Goal: Task Accomplishment & Management: Manage account settings

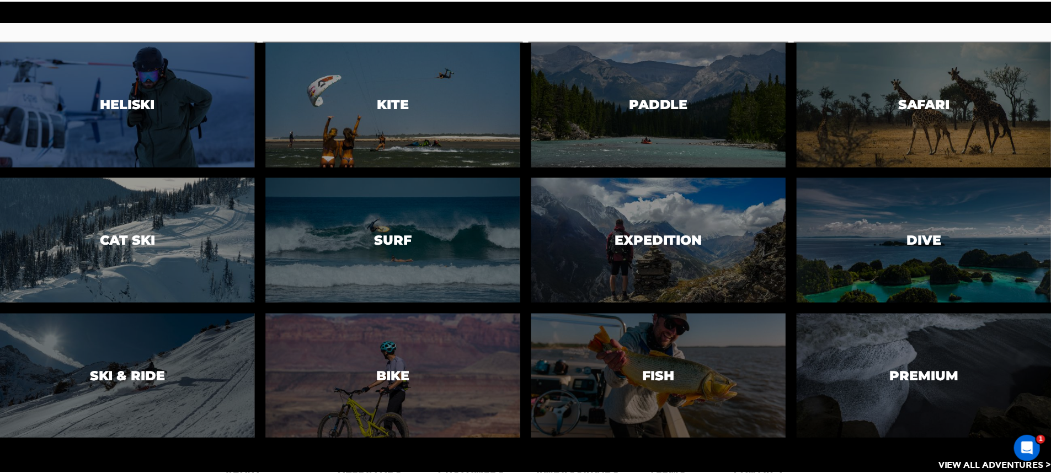
scroll to position [2411, 0]
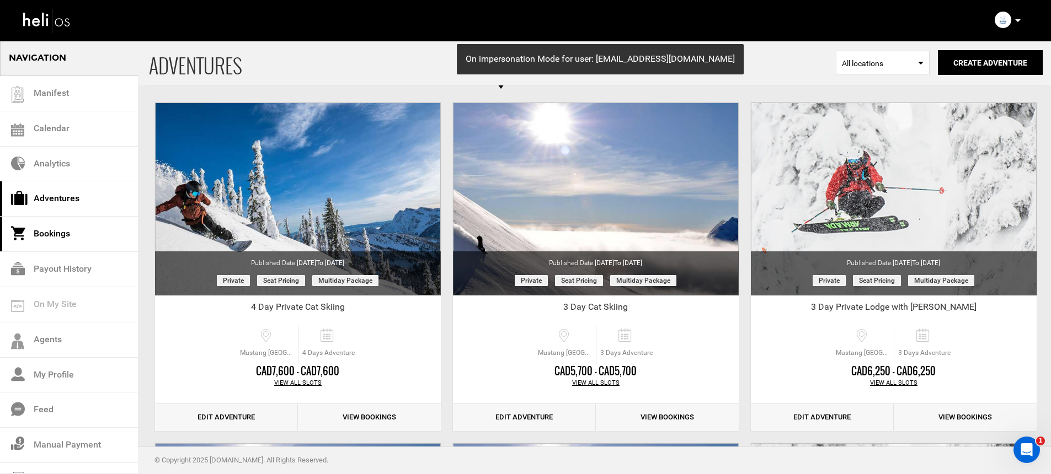
click at [91, 242] on link "Bookings" at bounding box center [69, 234] width 138 height 35
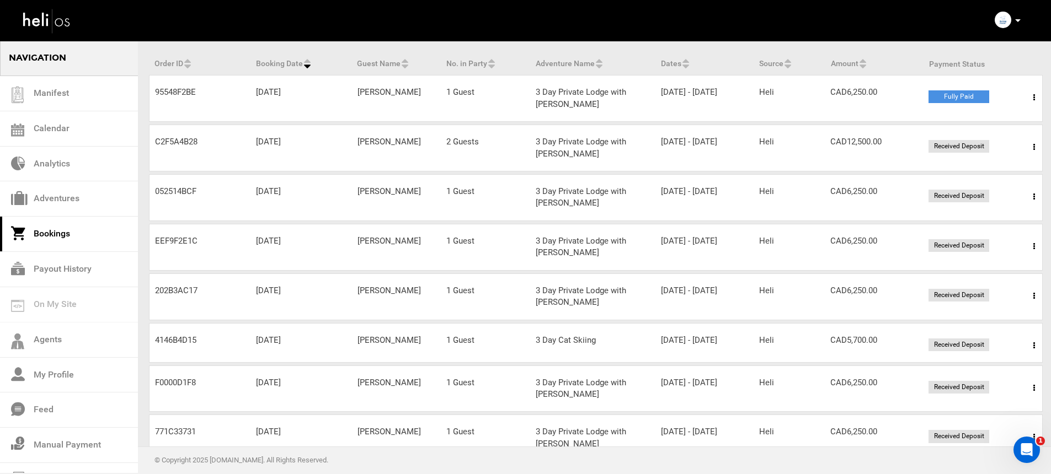
scroll to position [106, 0]
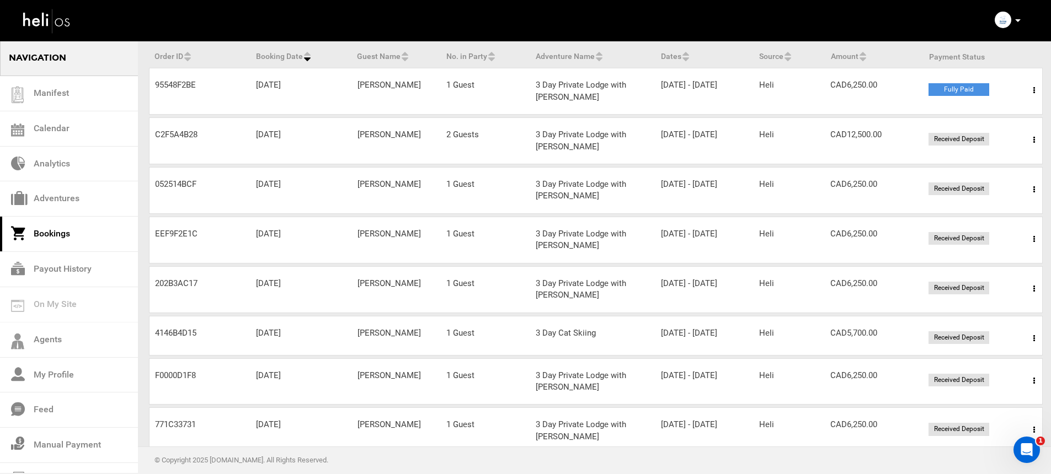
click at [628, 167] on div "Order ID 052514BCF Booking Date Aug 16, 2025 Guest Name Sarah Armstrong No. in …" at bounding box center [596, 190] width 894 height 47
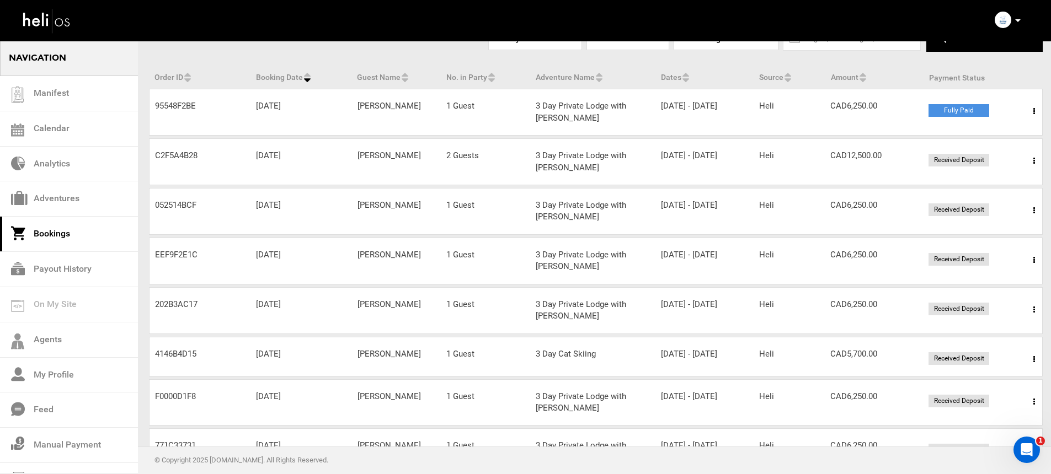
scroll to position [75, 0]
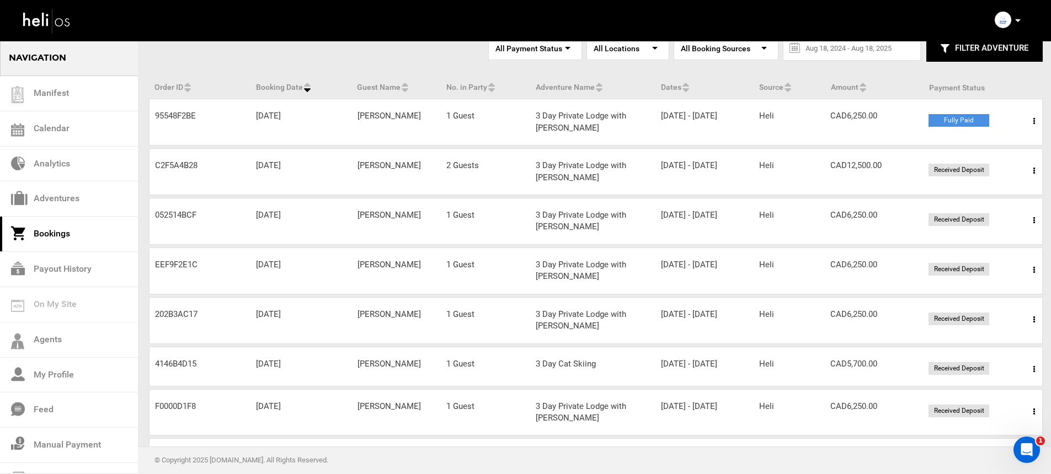
click at [1034, 122] on icon at bounding box center [1034, 121] width 2 height 8
click at [992, 149] on link "View Details" at bounding box center [993, 155] width 109 height 28
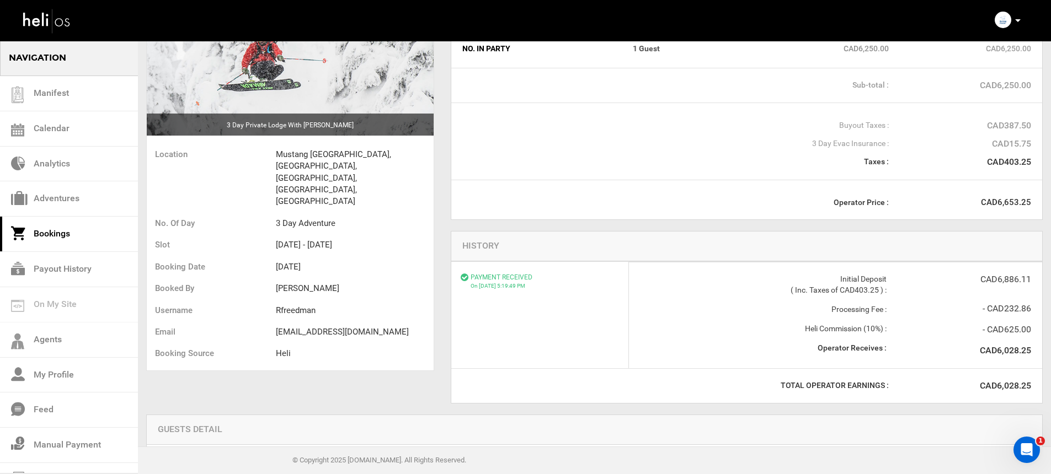
scroll to position [45, 0]
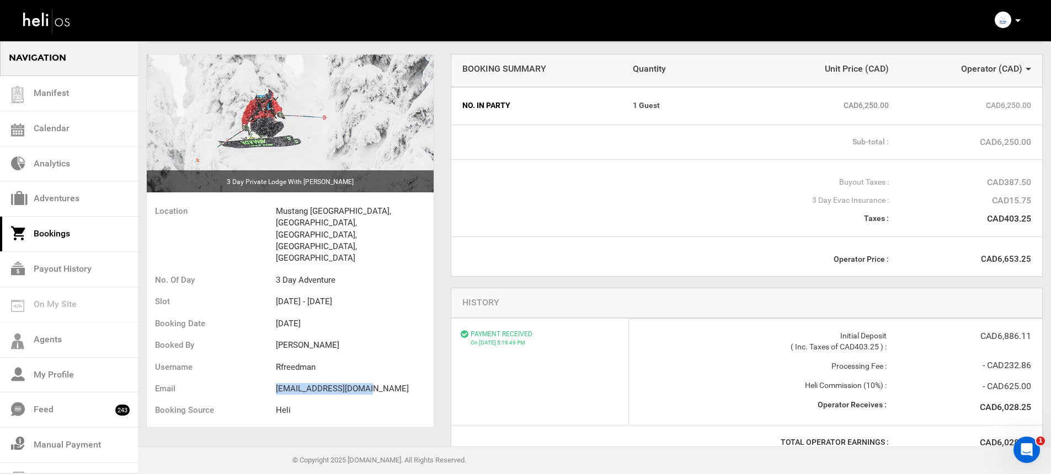
drag, startPoint x: 274, startPoint y: 351, endPoint x: 370, endPoint y: 361, distance: 96.5
click at [370, 361] on ul "Location Mustang Powder Lodge, Avoca West Rd, Malakwa, BC, Canada No. of Day 3 …" at bounding box center [290, 312] width 287 height 229
copy ul "rfreedman@corigin.com"
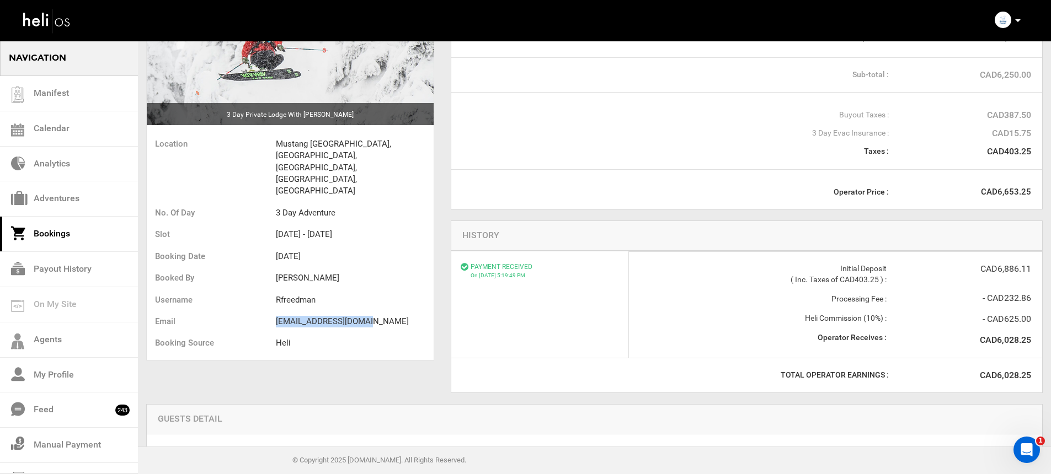
scroll to position [169, 0]
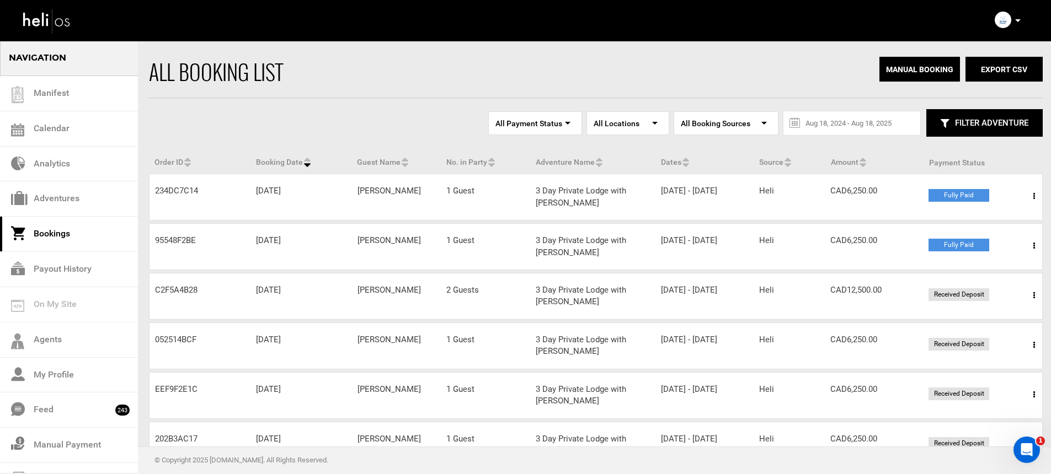
scroll to position [14, 0]
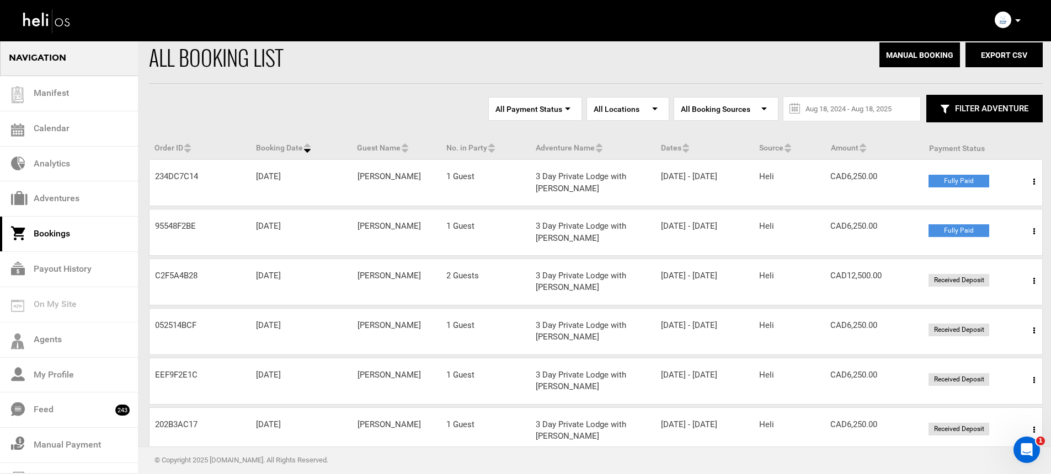
click at [1031, 184] on span at bounding box center [1034, 182] width 14 height 28
click at [969, 213] on link "View Details" at bounding box center [993, 216] width 109 height 28
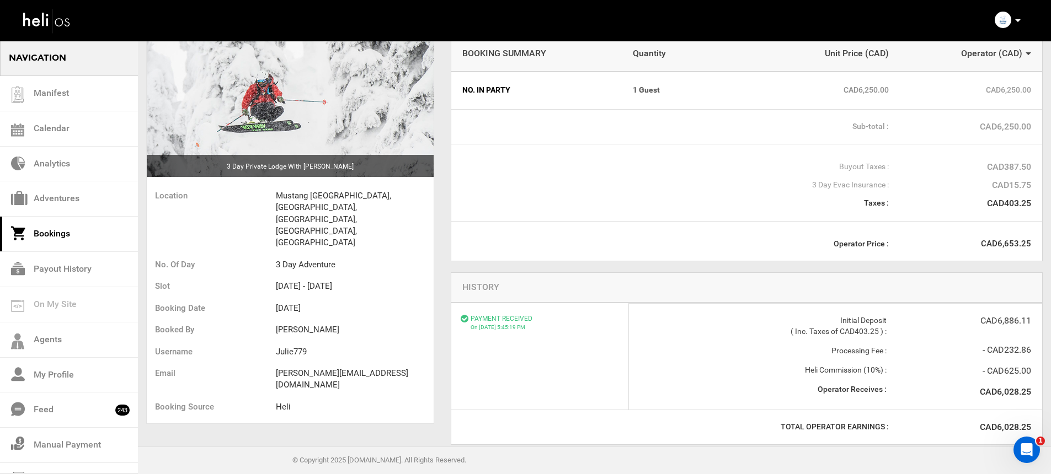
scroll to position [75, 0]
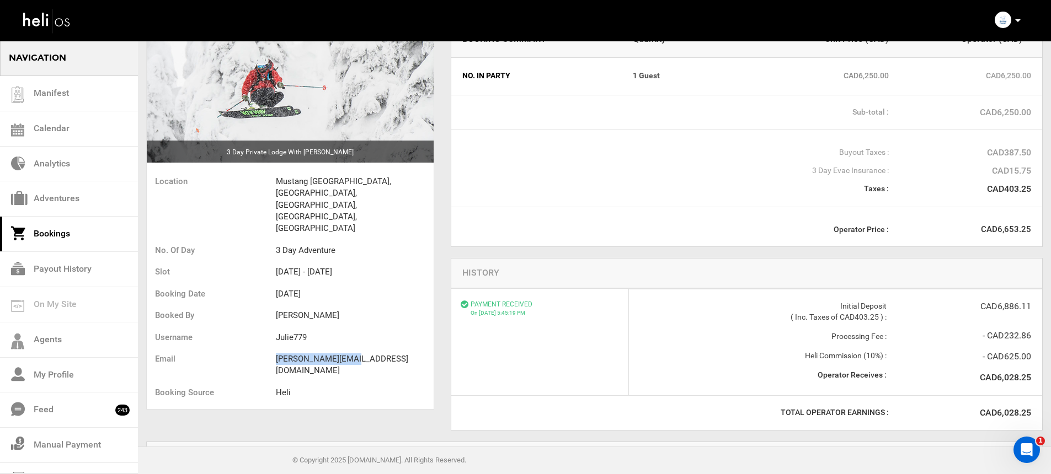
drag, startPoint x: 278, startPoint y: 322, endPoint x: 405, endPoint y: 328, distance: 127.5
click at [405, 349] on li "julie@macklowe.com" at bounding box center [355, 366] width 158 height 34
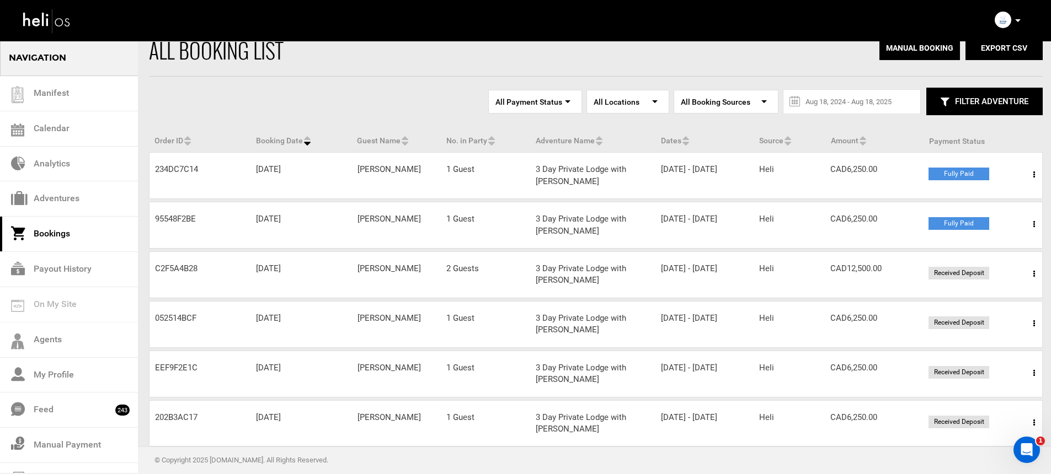
scroll to position [36, 0]
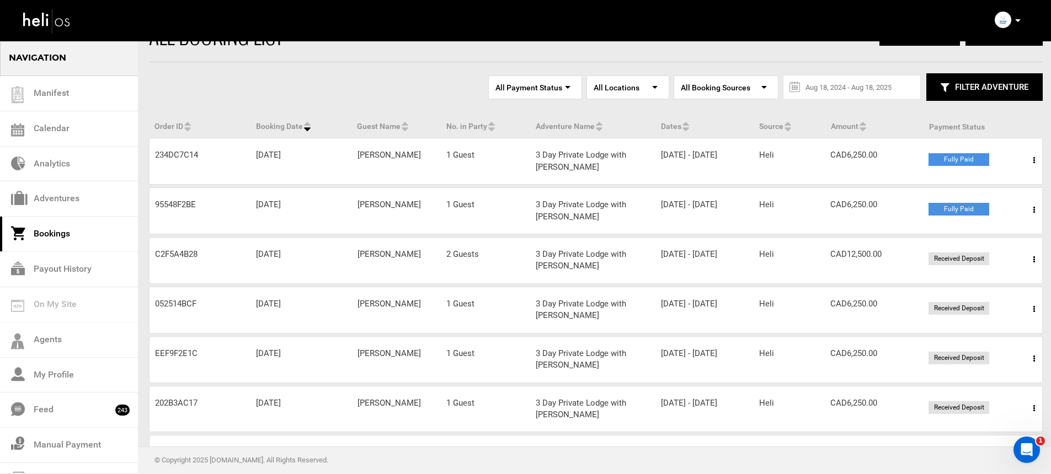
click at [1028, 260] on span at bounding box center [1034, 260] width 14 height 28
click at [988, 291] on link "View Details" at bounding box center [993, 294] width 109 height 28
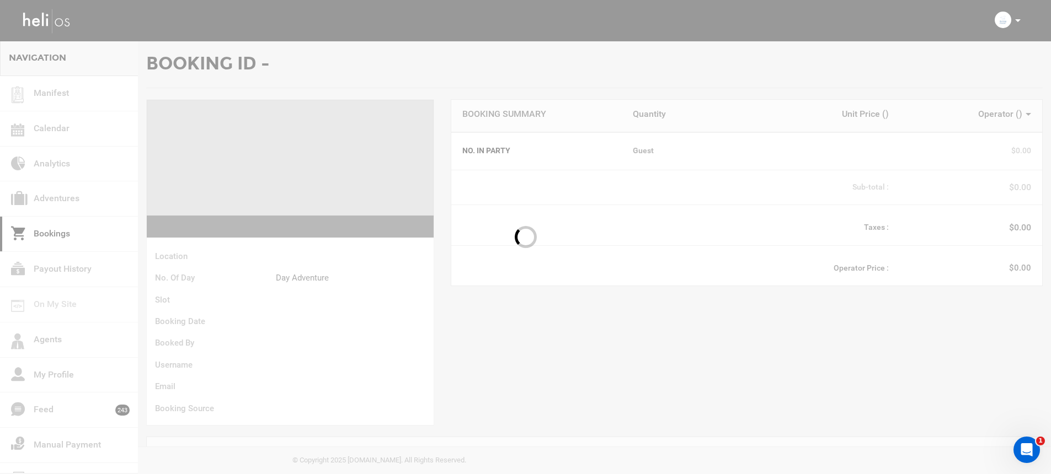
scroll to position [89, 0]
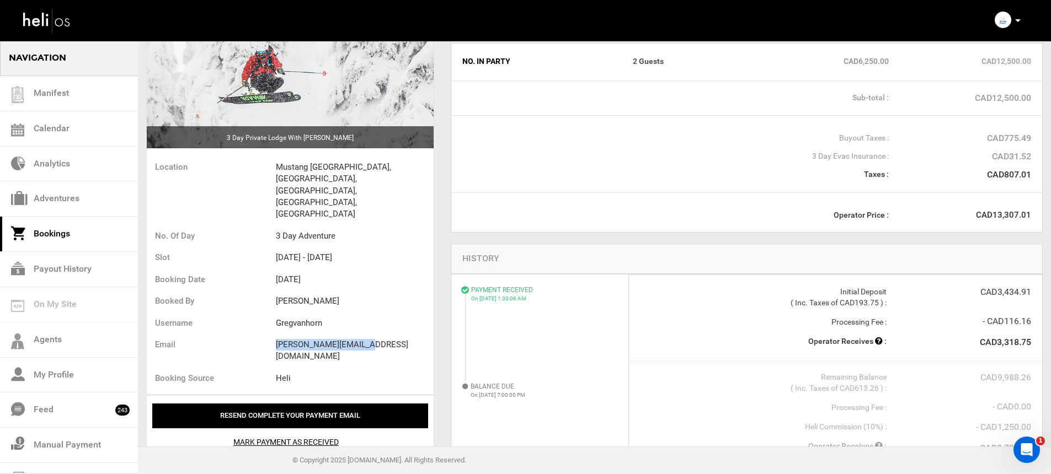
drag, startPoint x: 274, startPoint y: 309, endPoint x: 391, endPoint y: 309, distance: 116.4
click at [391, 309] on ul "Location Mustang Powder Lodge, Avoca West Rd, Malakwa, BC, Canada No. of Day 3 …" at bounding box center [290, 274] width 287 height 241
copy ul "greg@launchpotato.com"
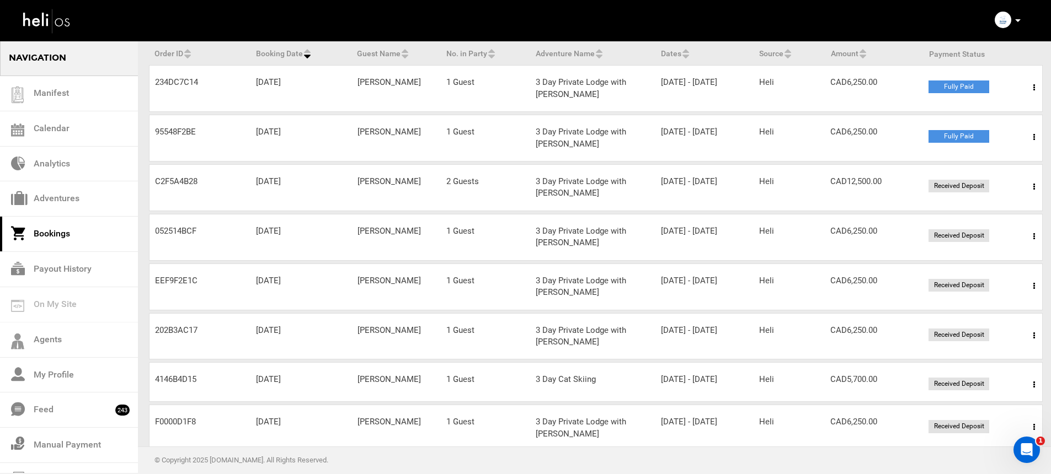
scroll to position [165, 0]
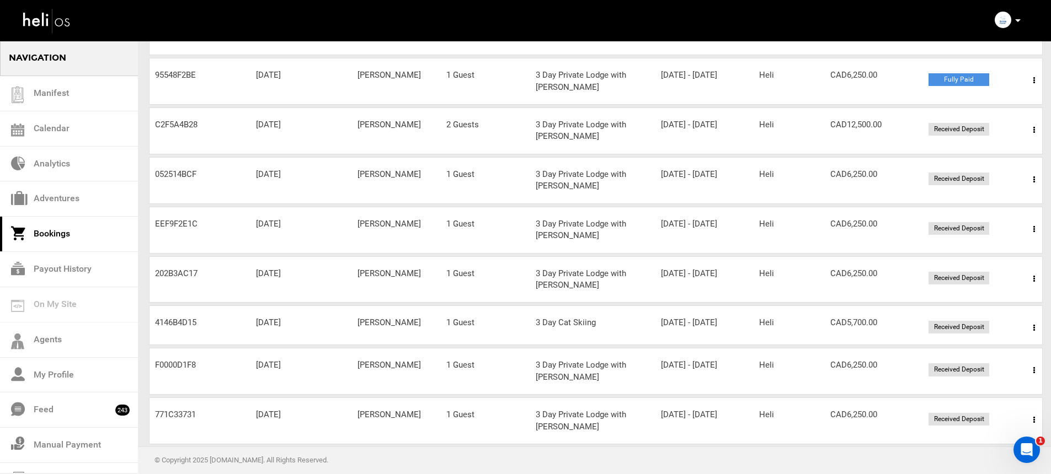
click at [1029, 180] on span at bounding box center [1034, 180] width 14 height 28
click at [1004, 209] on link "View Details" at bounding box center [993, 214] width 109 height 28
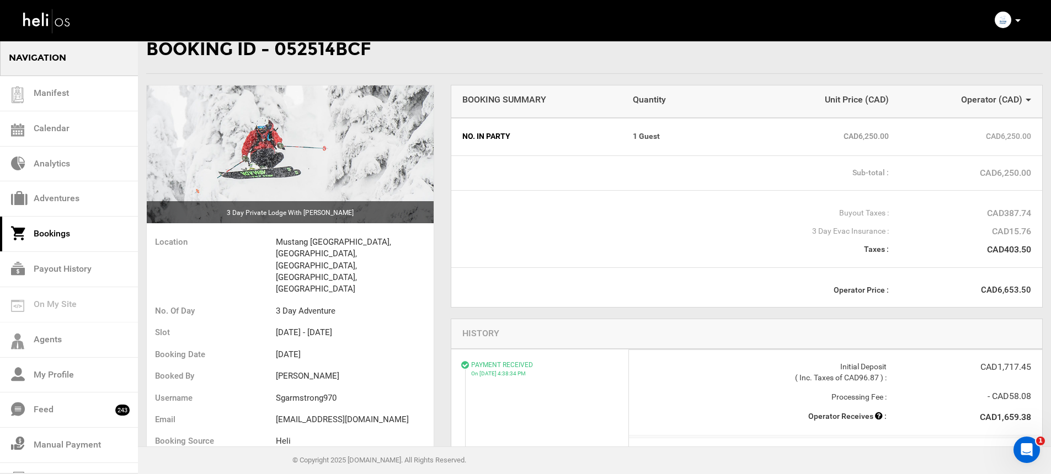
scroll to position [93, 0]
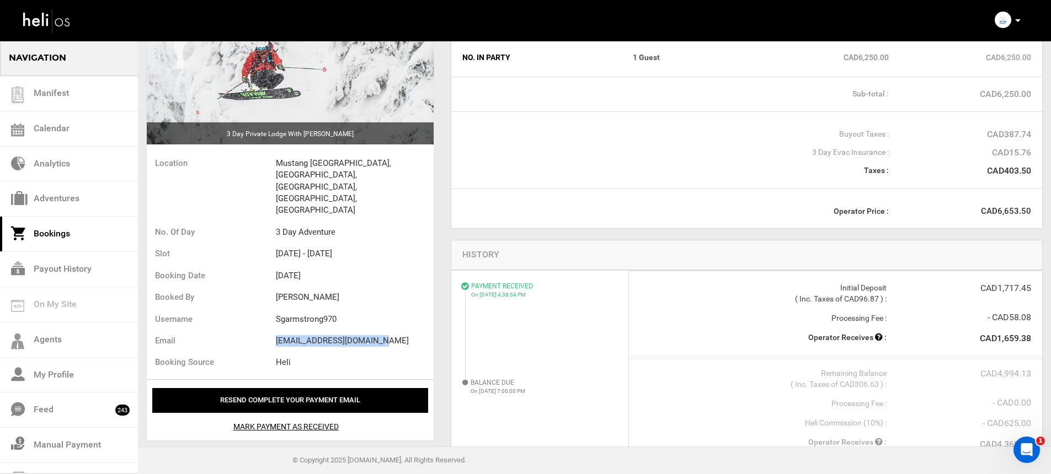
drag, startPoint x: 276, startPoint y: 306, endPoint x: 396, endPoint y: 309, distance: 119.7
click at [396, 309] on ul "Location Mustang Powder Lodge, Avoca West Rd, Malakwa, BC, Canada No. of Day 3 …" at bounding box center [290, 264] width 287 height 229
copy ul "sgarmstrong970@gmail.com"
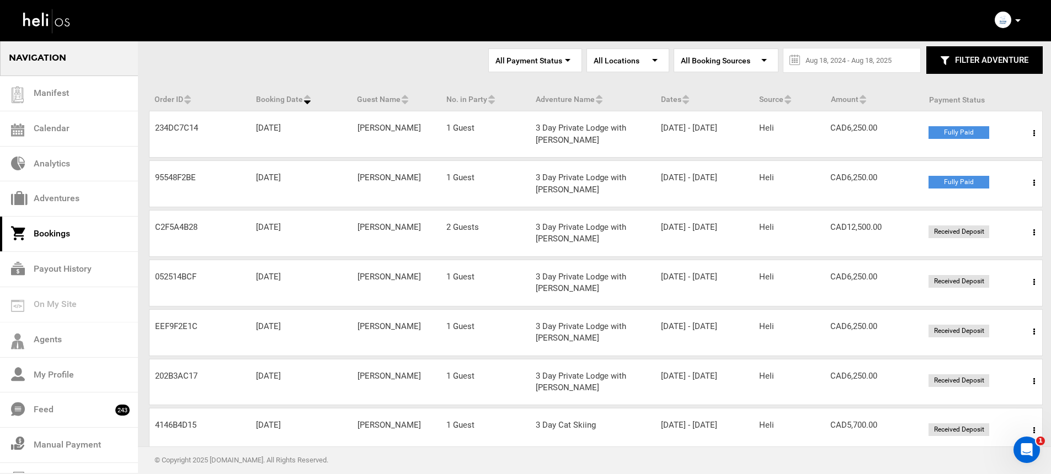
scroll to position [110, 0]
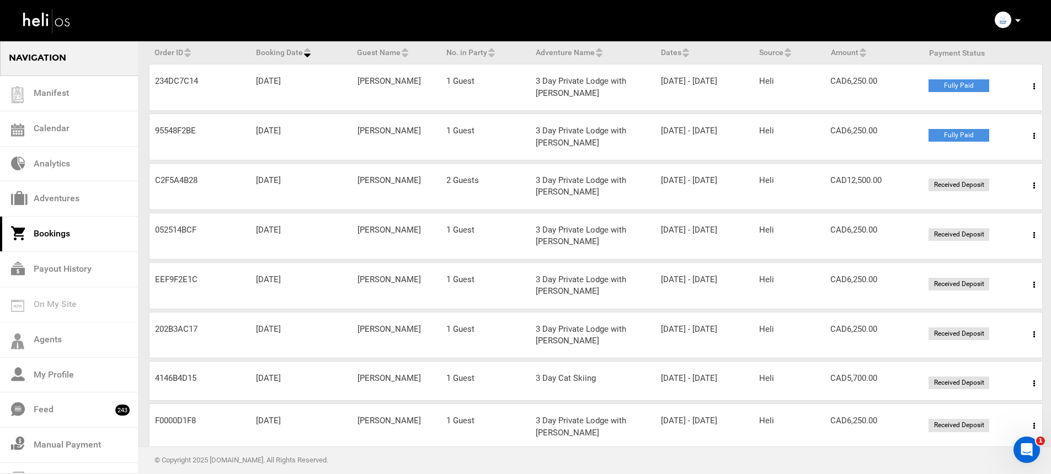
click at [1032, 285] on span at bounding box center [1034, 285] width 14 height 28
click at [998, 313] on link "View Details" at bounding box center [993, 319] width 109 height 28
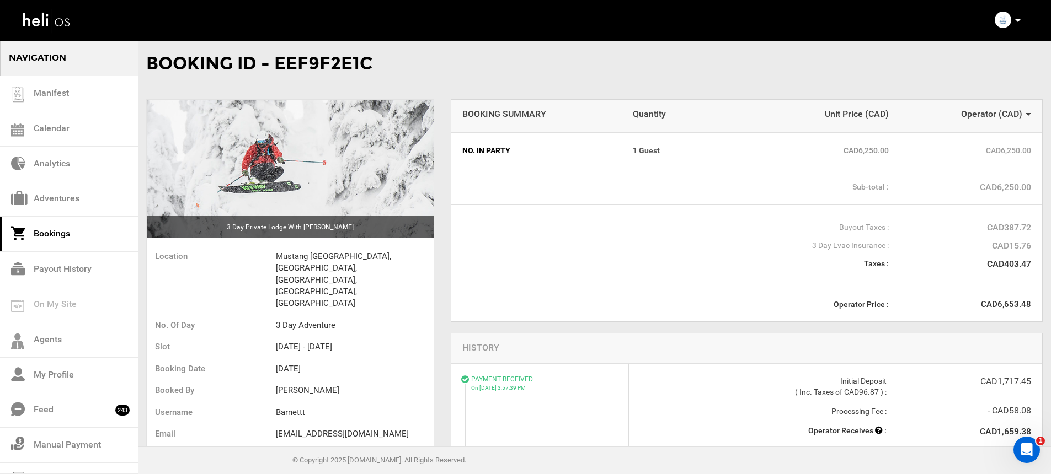
scroll to position [165, 0]
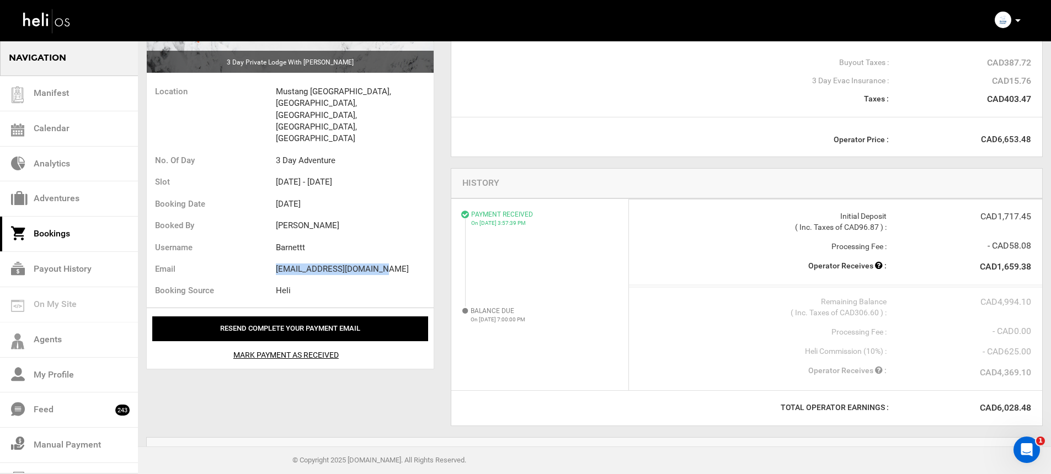
drag, startPoint x: 276, startPoint y: 233, endPoint x: 381, endPoint y: 236, distance: 104.9
click at [381, 259] on li "tb@circularformation.com" at bounding box center [355, 270] width 158 height 22
copy li "tb@circularformation.com"
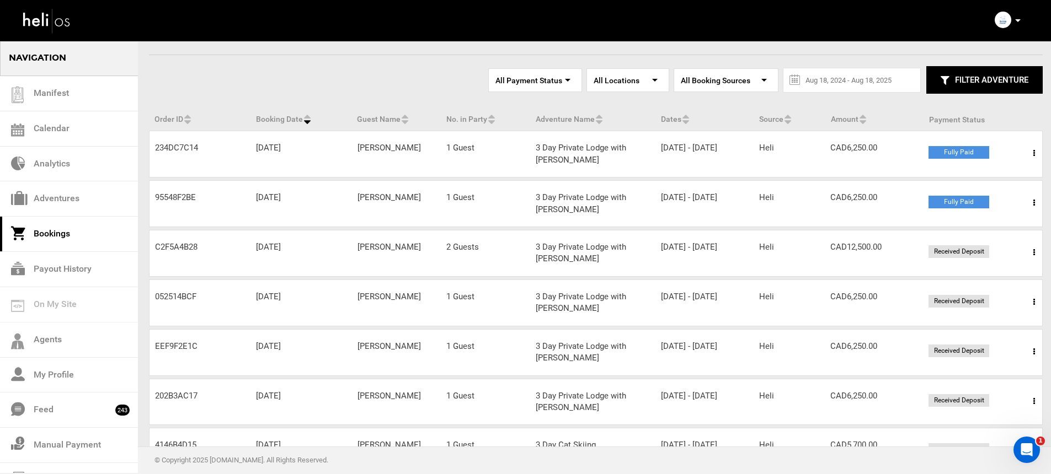
scroll to position [83, 0]
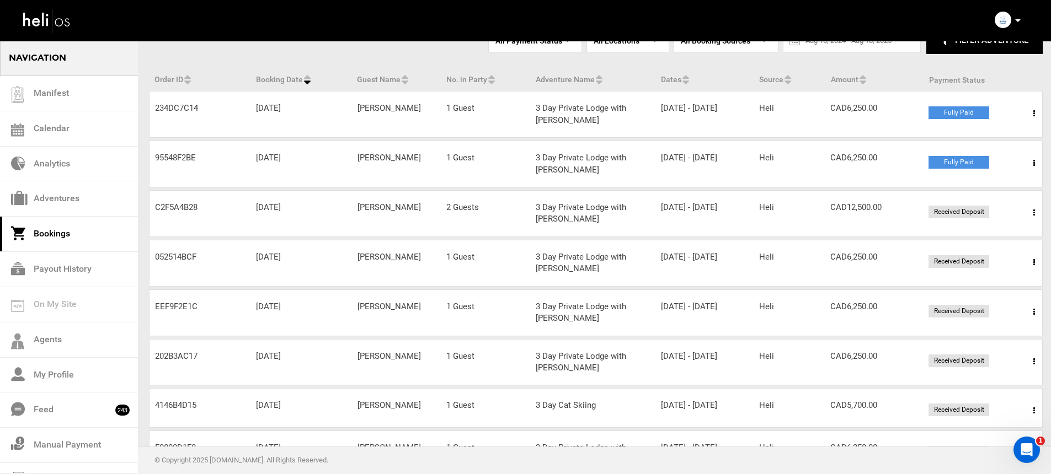
click at [1036, 363] on span at bounding box center [1034, 362] width 14 height 28
click at [998, 388] on link "View Details" at bounding box center [993, 396] width 109 height 28
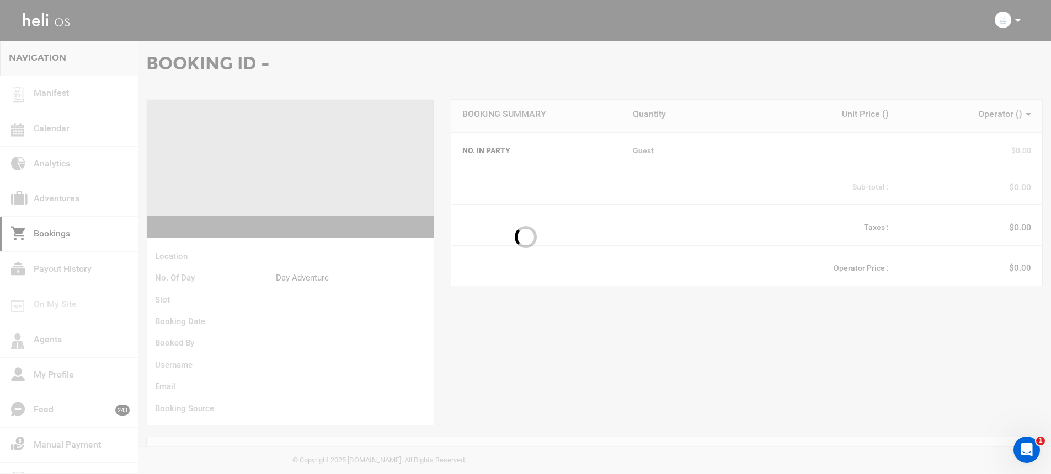
scroll to position [89, 0]
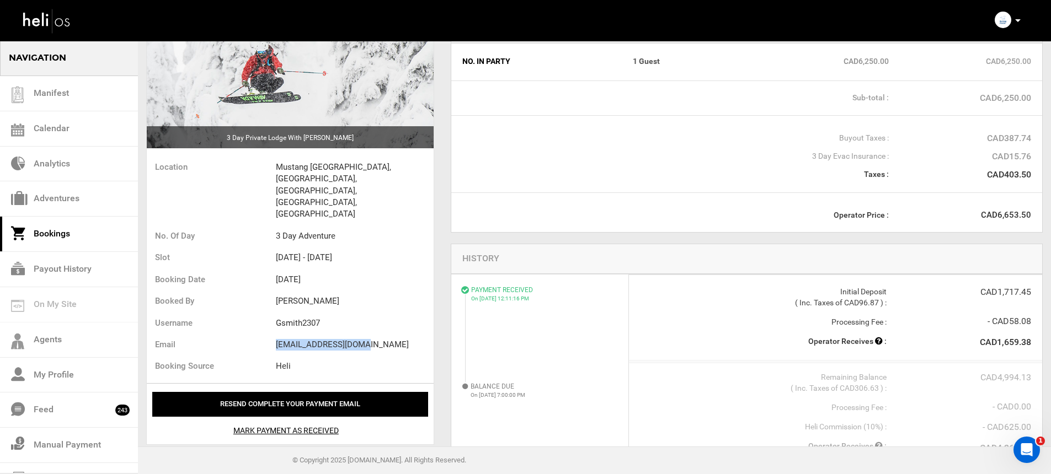
drag, startPoint x: 276, startPoint y: 309, endPoint x: 379, endPoint y: 313, distance: 103.2
click at [379, 334] on li "gsmith2307@gmail.com" at bounding box center [355, 345] width 158 height 22
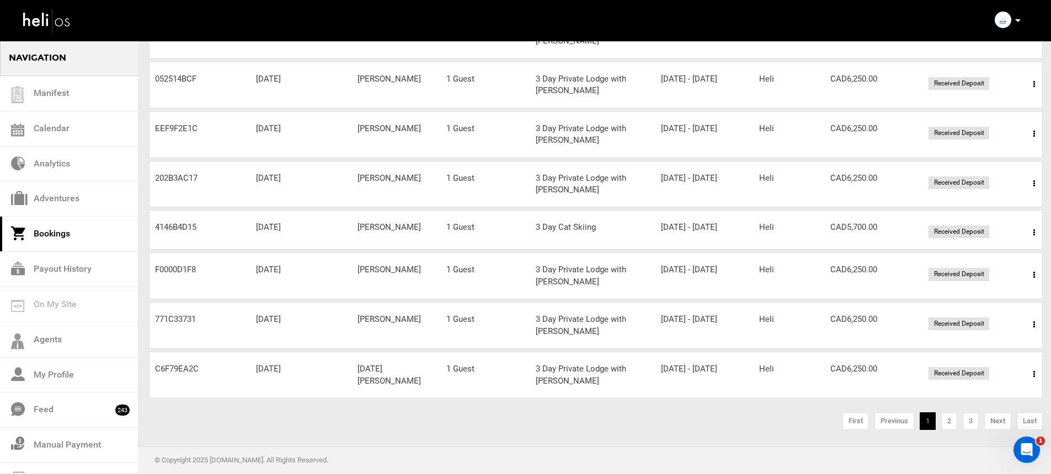
scroll to position [268, 0]
click at [945, 421] on link "2" at bounding box center [949, 422] width 16 height 18
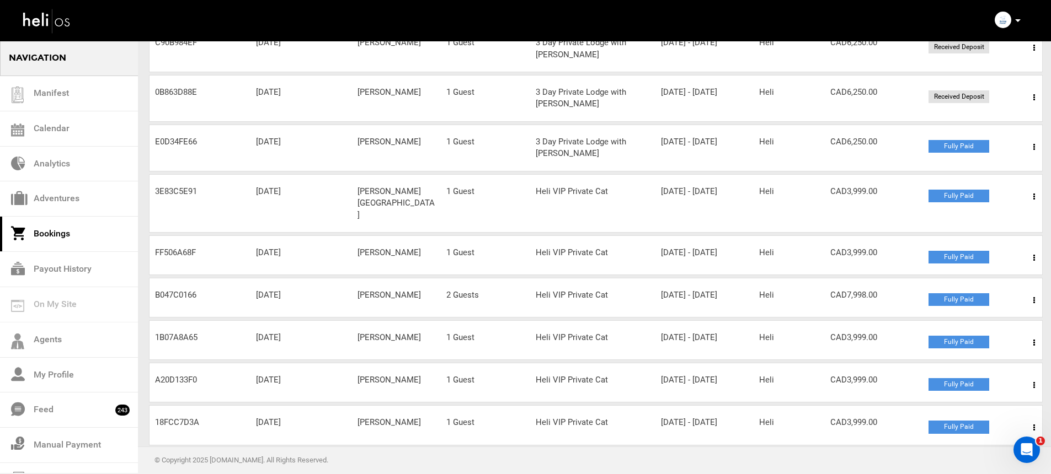
scroll to position [268, 0]
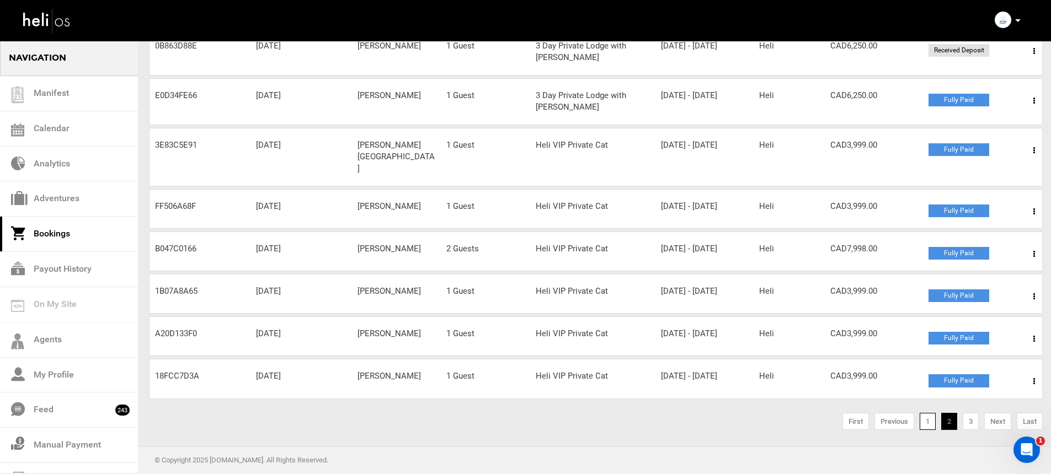
click at [929, 422] on link "1" at bounding box center [928, 422] width 16 height 18
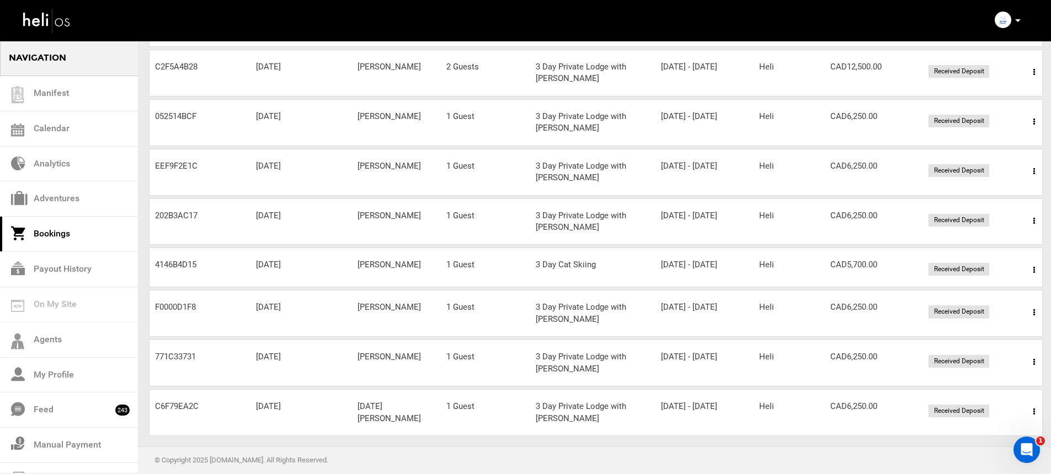
scroll to position [268, 0]
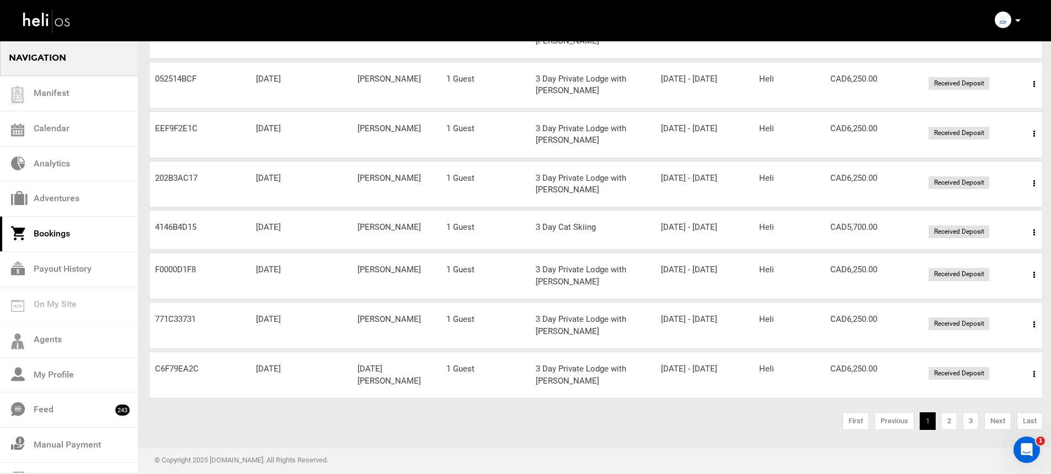
click at [405, 325] on div "Guest Name Brendan MacKay" at bounding box center [396, 320] width 89 height 12
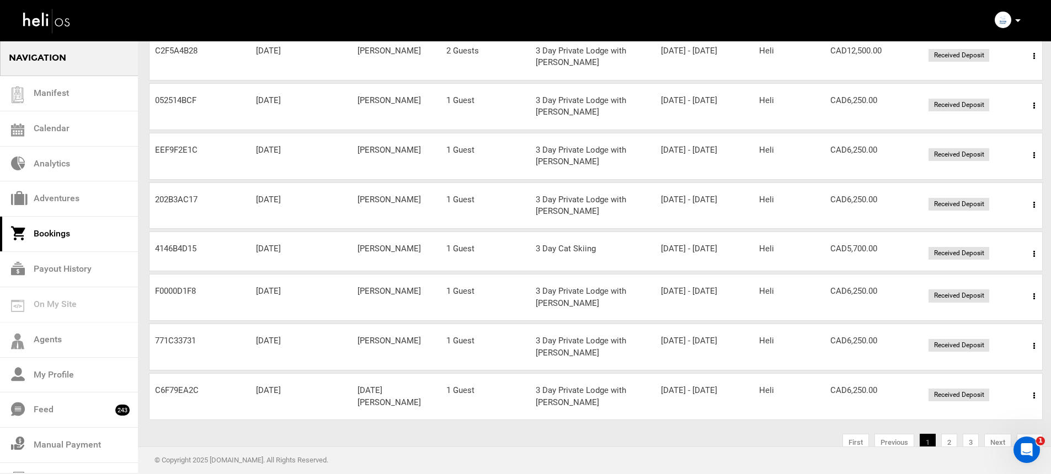
scroll to position [225, 0]
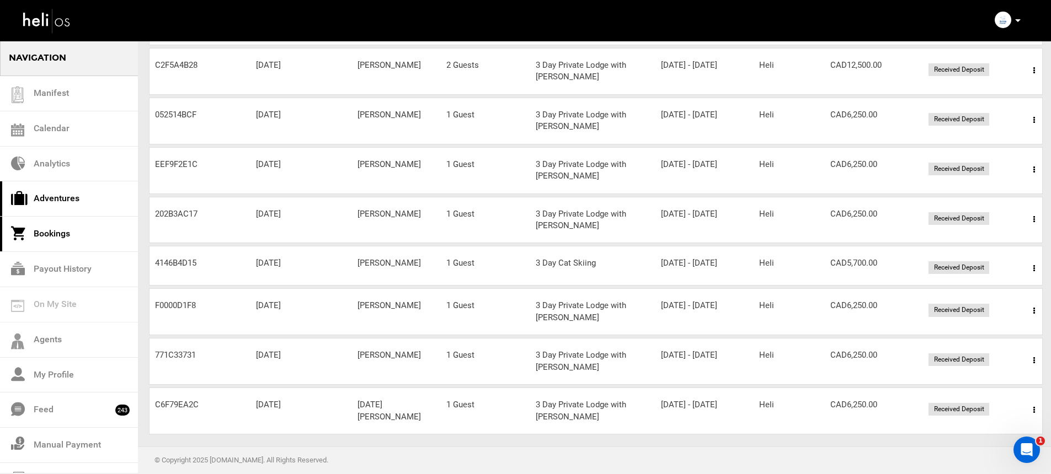
click at [91, 197] on link "Adventures" at bounding box center [69, 198] width 138 height 35
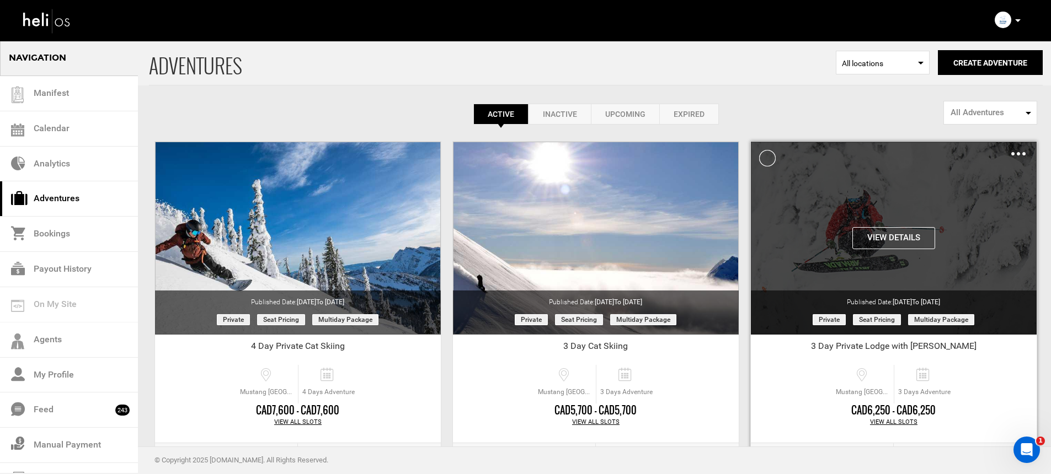
scroll to position [87, 0]
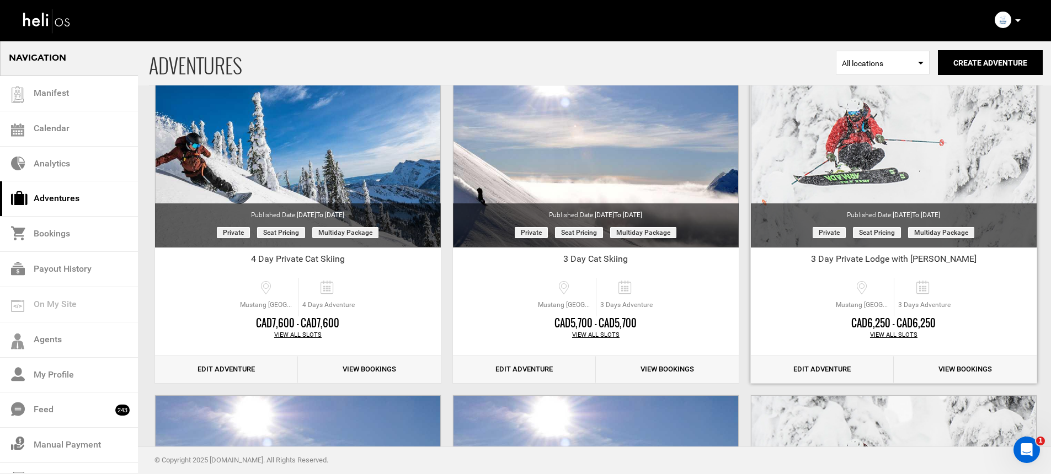
click at [879, 336] on div "View All Slots" at bounding box center [894, 335] width 286 height 9
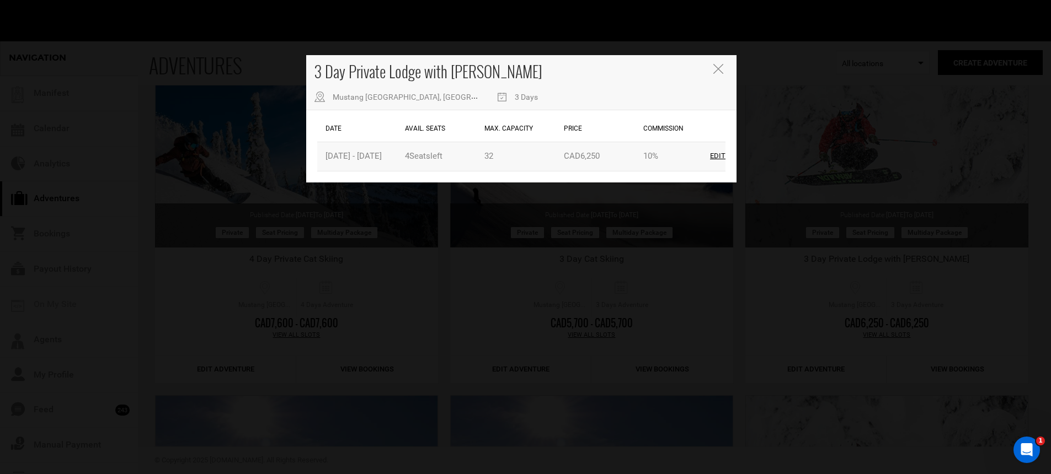
click at [469, 159] on div "Avail. Seats 4 Seat s left" at bounding box center [441, 156] width 79 height 28
click at [558, 167] on div "Max. Capacity 32" at bounding box center [521, 156] width 79 height 28
click at [521, 157] on div "Max. Capacity 32" at bounding box center [521, 156] width 79 height 28
click at [711, 157] on div "Edit" at bounding box center [717, 156] width 15 height 10
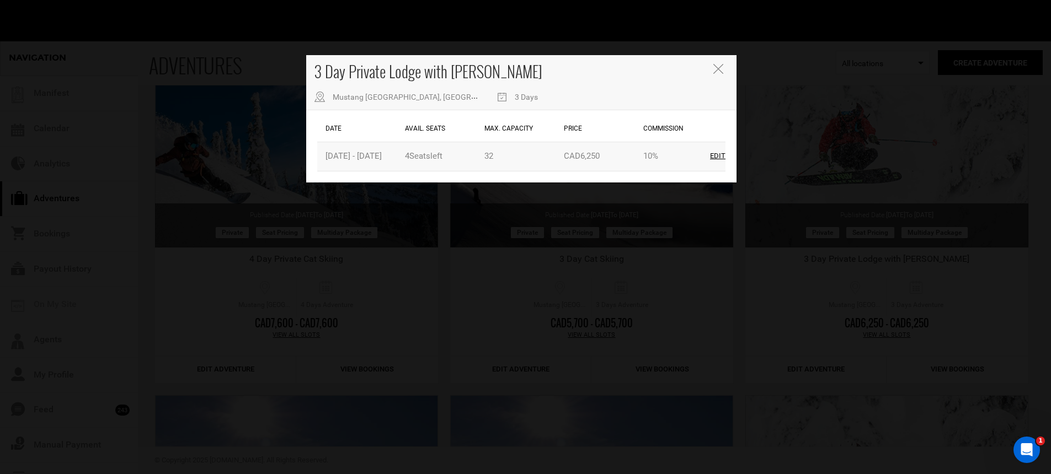
type input "01/09/2026"
type input "01/11/2026"
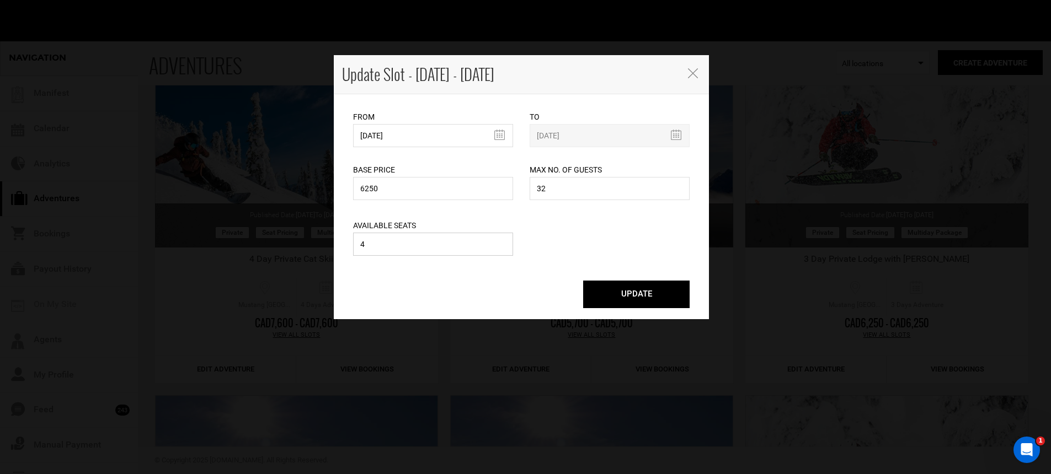
click at [455, 239] on input "4" at bounding box center [433, 244] width 160 height 23
click at [555, 242] on div "Available Seats 4 Please enter a valid available seats. Available seats can not…" at bounding box center [521, 231] width 353 height 56
click at [690, 76] on icon "button" at bounding box center [693, 73] width 10 height 10
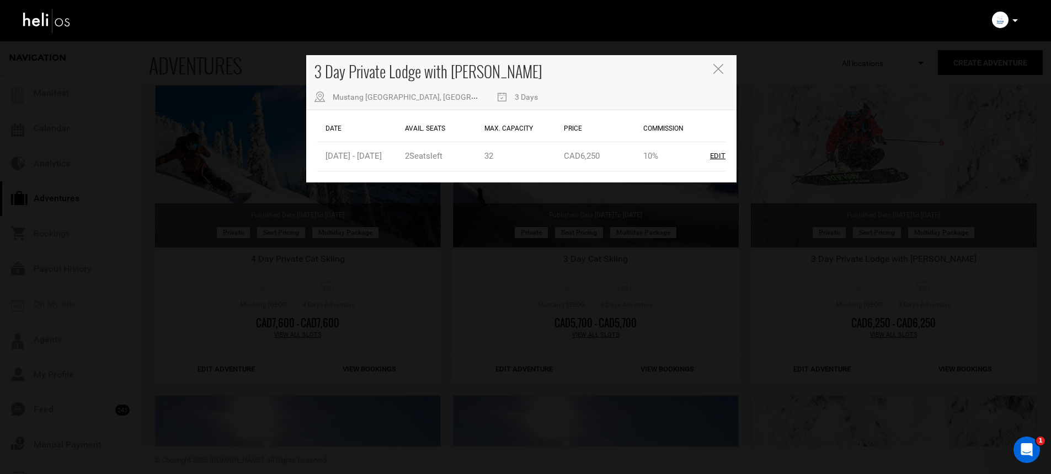
click at [725, 69] on div "3 Day Private Lodge with Heli Mustang Powder Lodge, Avoca West Rd, Malakwa, BC,…" at bounding box center [521, 82] width 430 height 55
click at [720, 70] on icon "Close" at bounding box center [718, 69] width 10 height 10
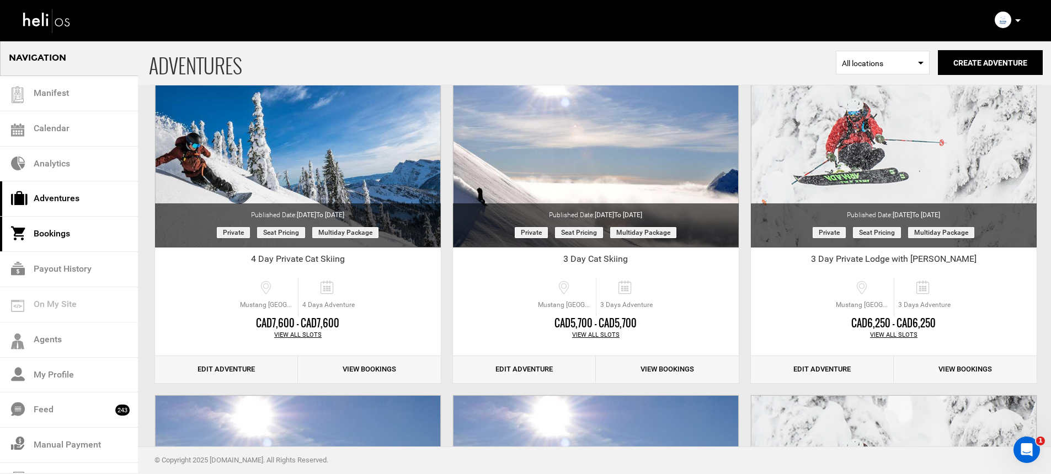
click at [68, 231] on link "Bookings" at bounding box center [69, 234] width 138 height 35
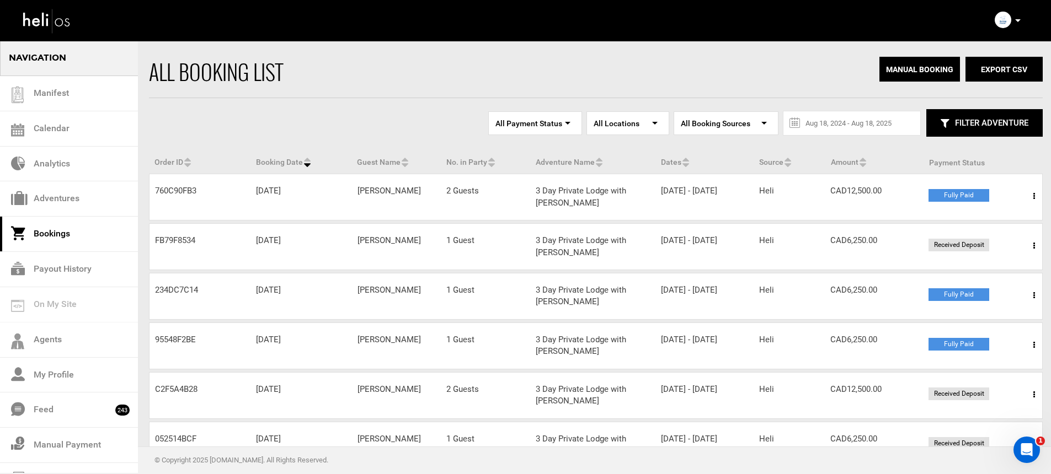
click at [1033, 195] on icon at bounding box center [1034, 197] width 2 height 8
click at [1008, 221] on link "View Details" at bounding box center [993, 230] width 109 height 28
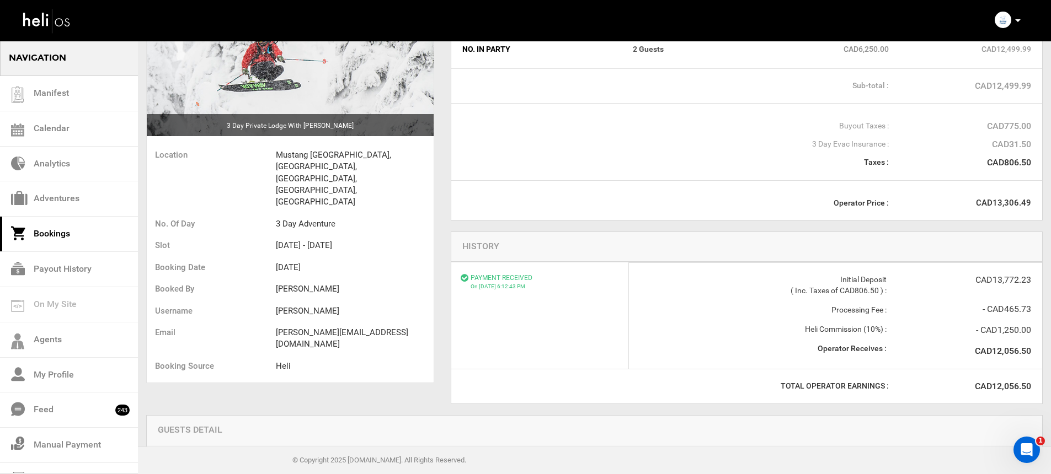
scroll to position [169, 0]
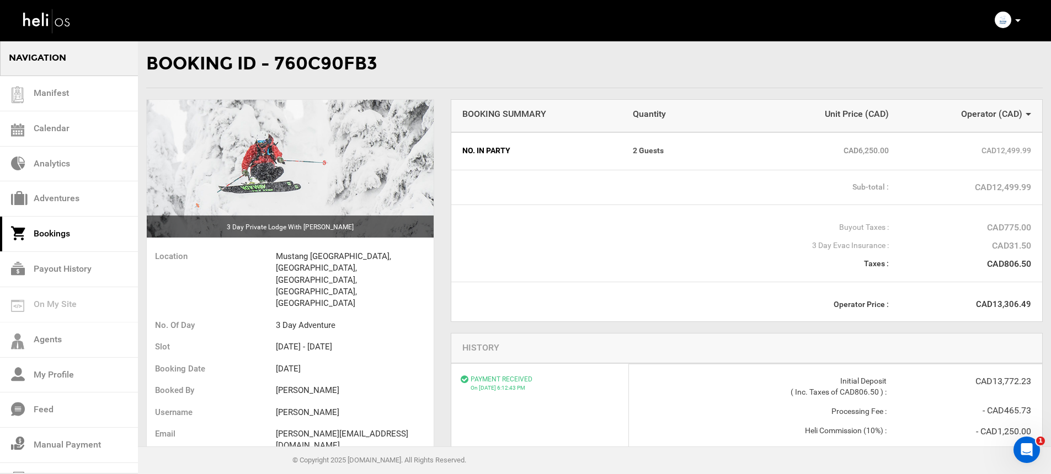
scroll to position [169, 0]
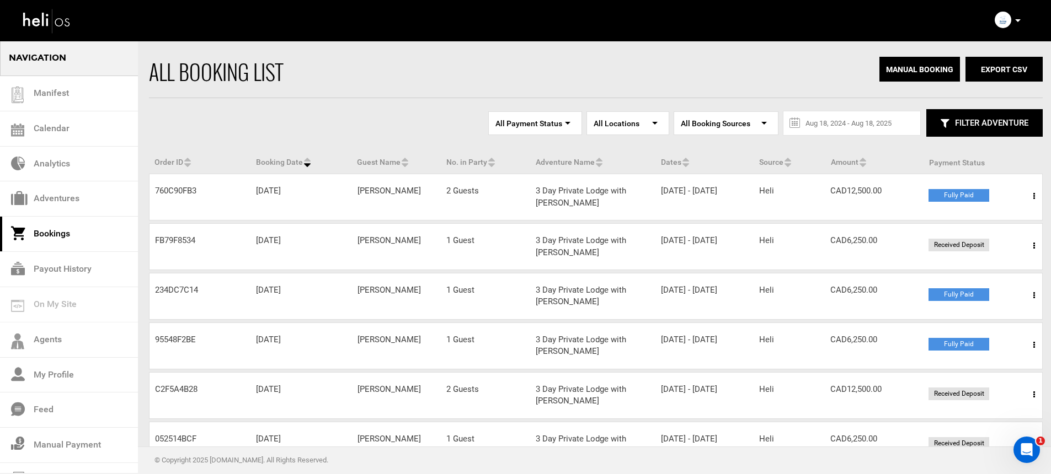
click at [1035, 391] on span at bounding box center [1034, 395] width 14 height 28
click at [973, 428] on link "View Details" at bounding box center [993, 429] width 109 height 28
click at [1030, 196] on span at bounding box center [1034, 197] width 14 height 28
click at [995, 236] on link "View Details" at bounding box center [993, 230] width 109 height 28
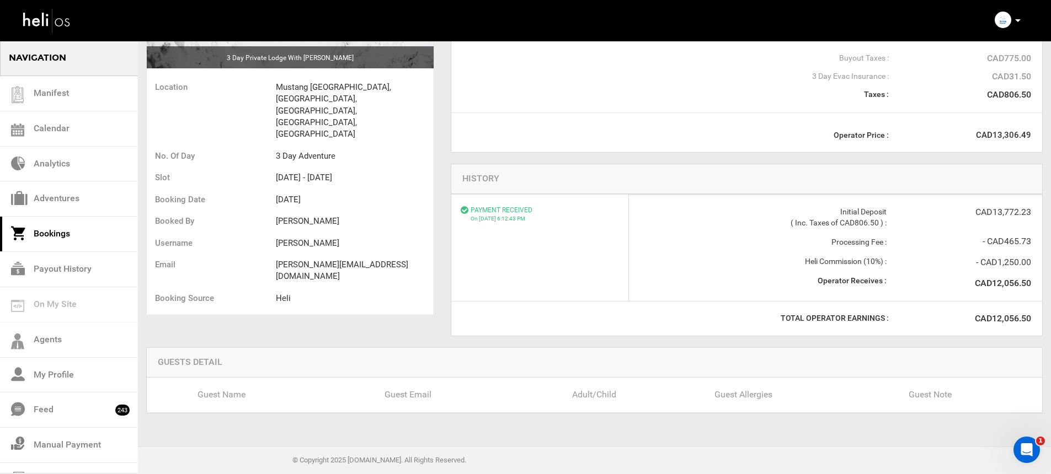
scroll to position [9, 0]
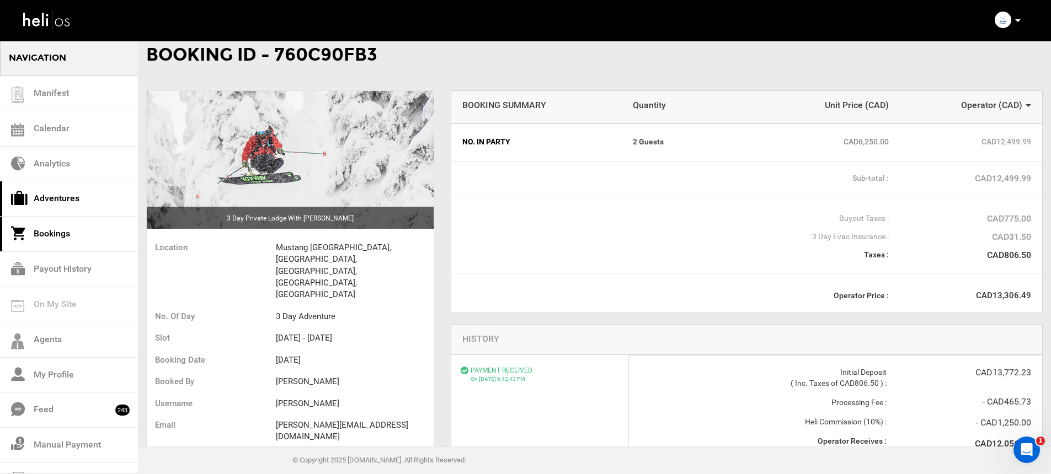
click at [76, 195] on link "Adventures" at bounding box center [69, 198] width 138 height 35
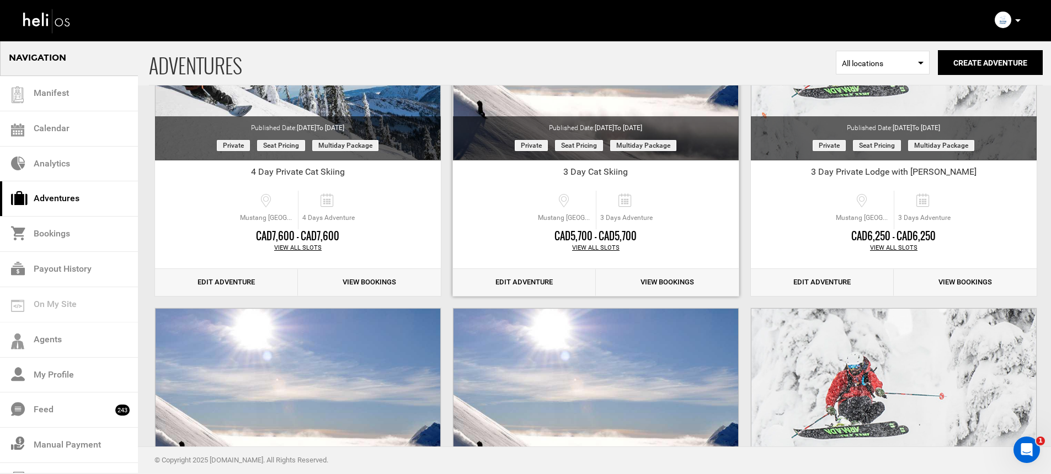
scroll to position [231, 0]
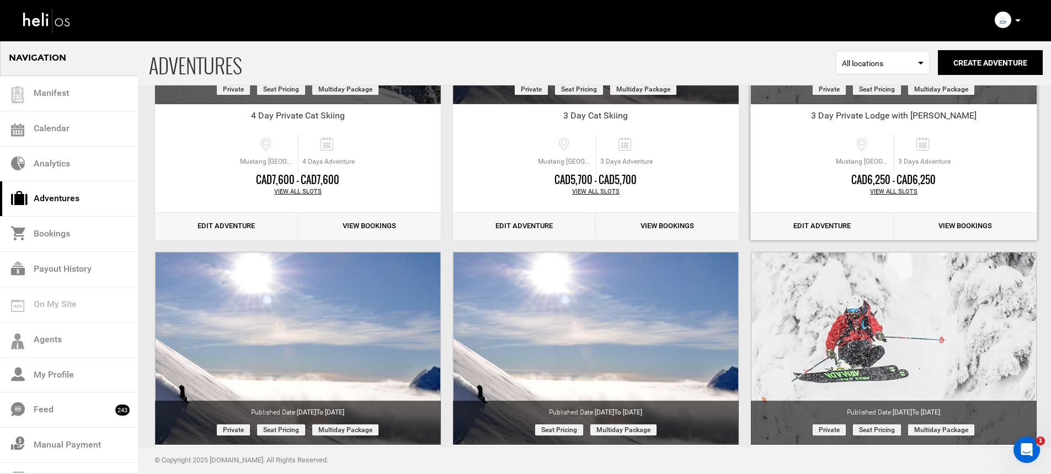
click at [896, 191] on div "View All Slots" at bounding box center [894, 192] width 286 height 9
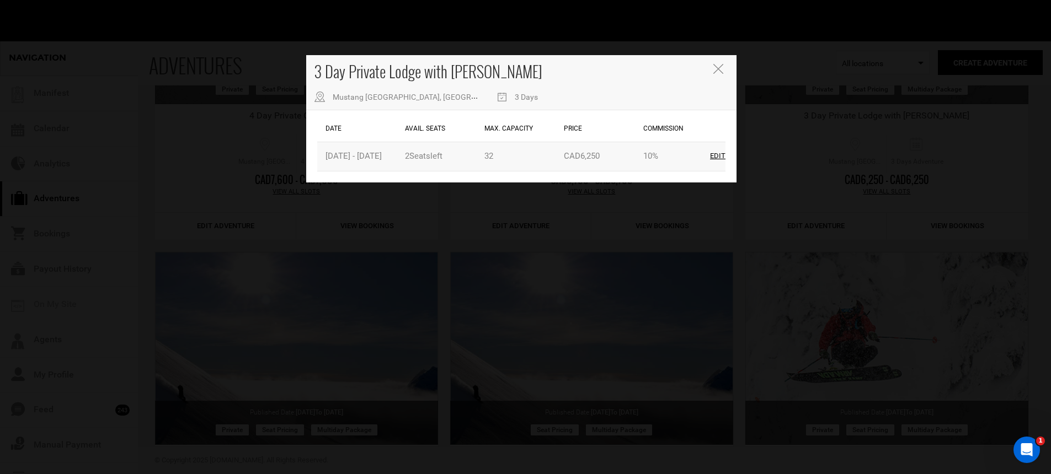
click at [717, 158] on div "Edit" at bounding box center [717, 156] width 15 height 10
type input "01/09/2026"
type input "01/11/2026"
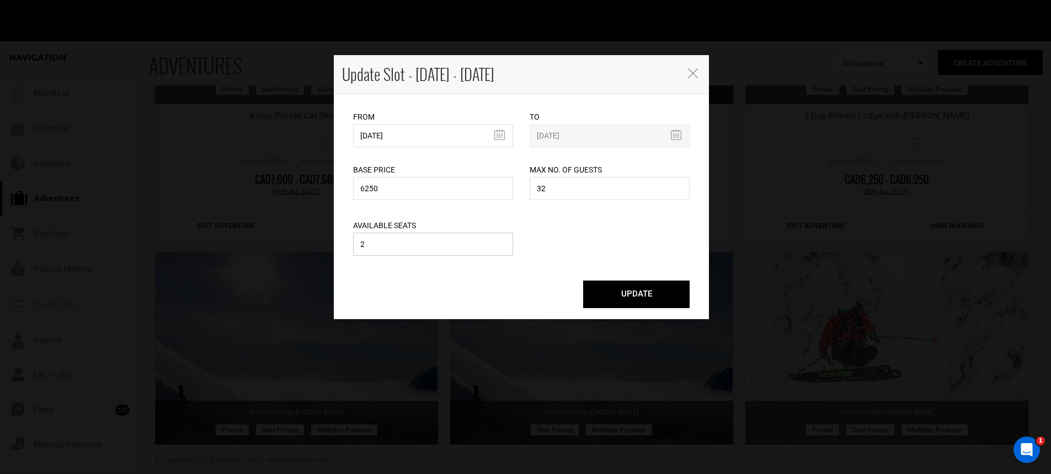
click at [431, 245] on input "2" at bounding box center [433, 244] width 160 height 23
click at [432, 245] on input "2" at bounding box center [433, 244] width 160 height 23
click at [431, 241] on input "2" at bounding box center [433, 244] width 160 height 23
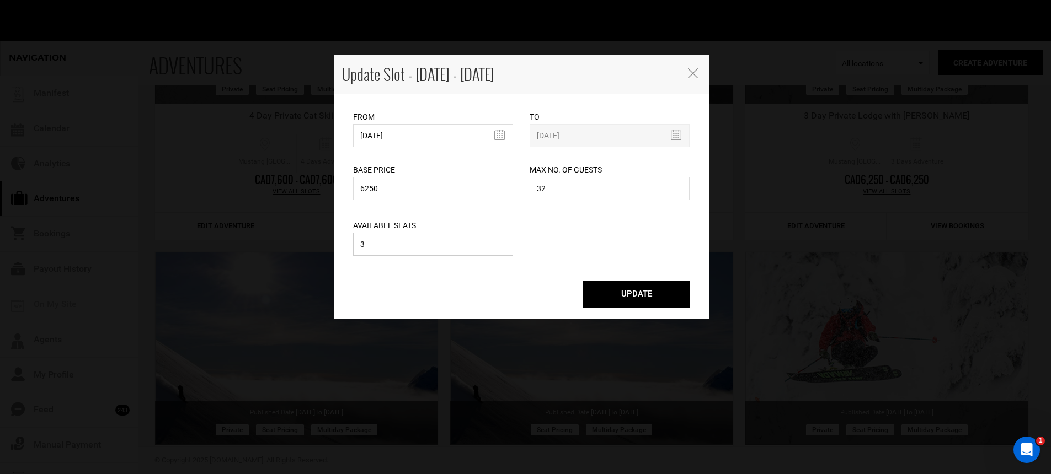
type input "3"
click at [637, 291] on button "UPDATE" at bounding box center [636, 295] width 106 height 28
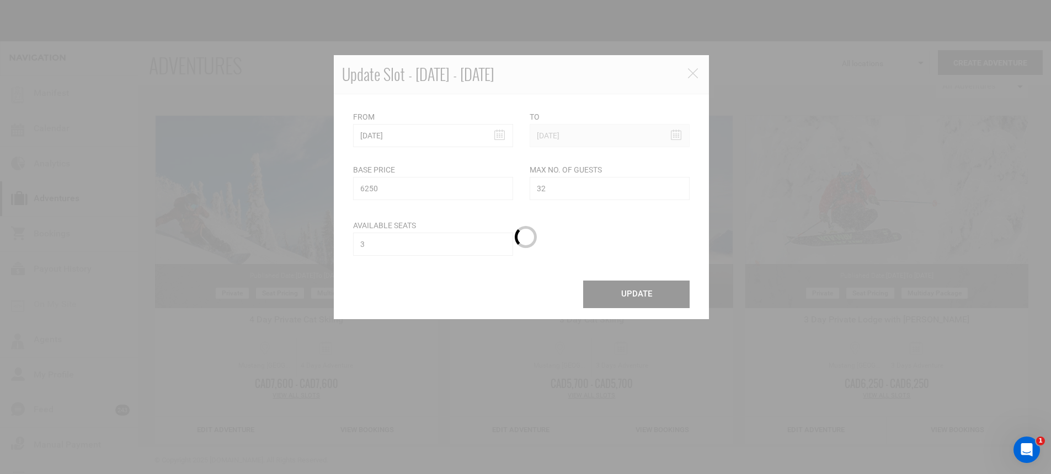
scroll to position [0, 0]
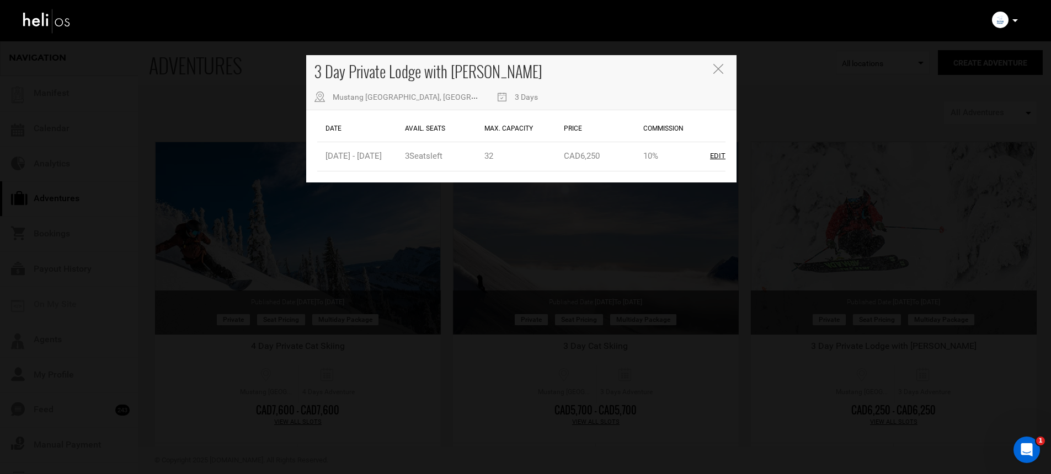
click at [717, 70] on icon "Close" at bounding box center [718, 69] width 10 height 10
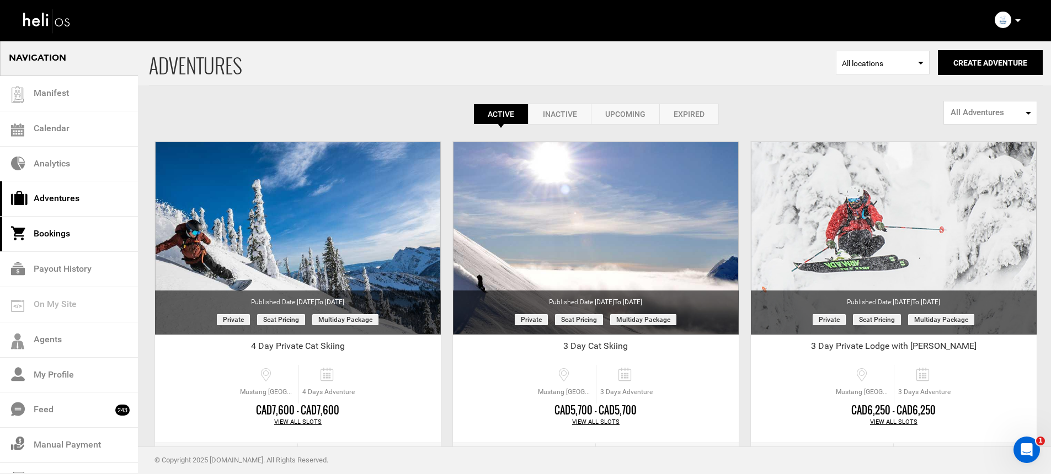
click at [92, 229] on link "Bookings" at bounding box center [69, 234] width 138 height 35
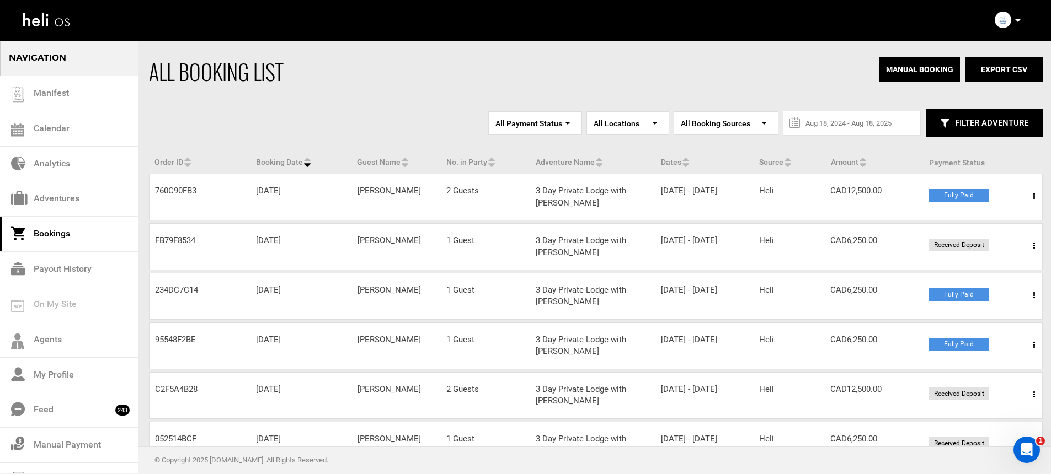
drag, startPoint x: 154, startPoint y: 190, endPoint x: 201, endPoint y: 195, distance: 47.1
click at [201, 195] on div "Order ID 760C90FB3" at bounding box center [199, 191] width 101 height 12
copy div "760C90FB3"
click at [1034, 193] on icon at bounding box center [1034, 197] width 2 height 8
click at [991, 226] on link "View Details" at bounding box center [993, 230] width 109 height 28
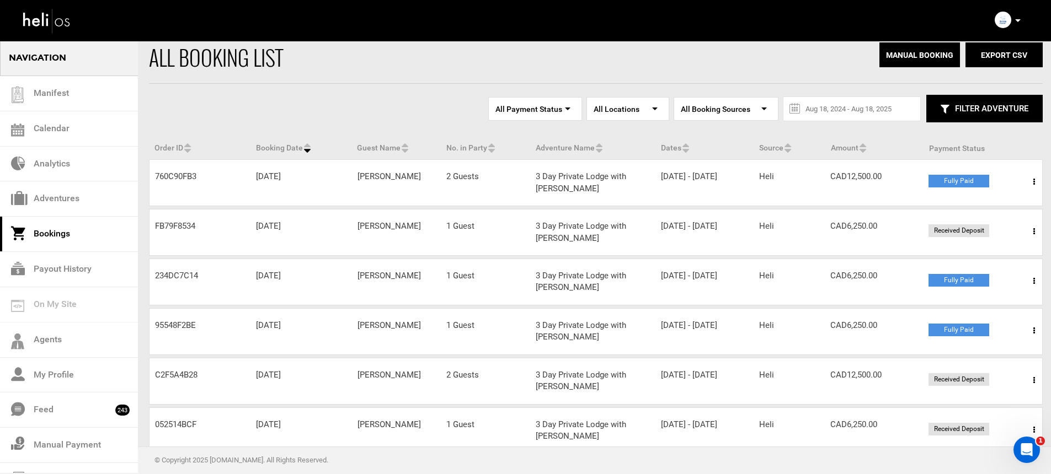
scroll to position [22, 0]
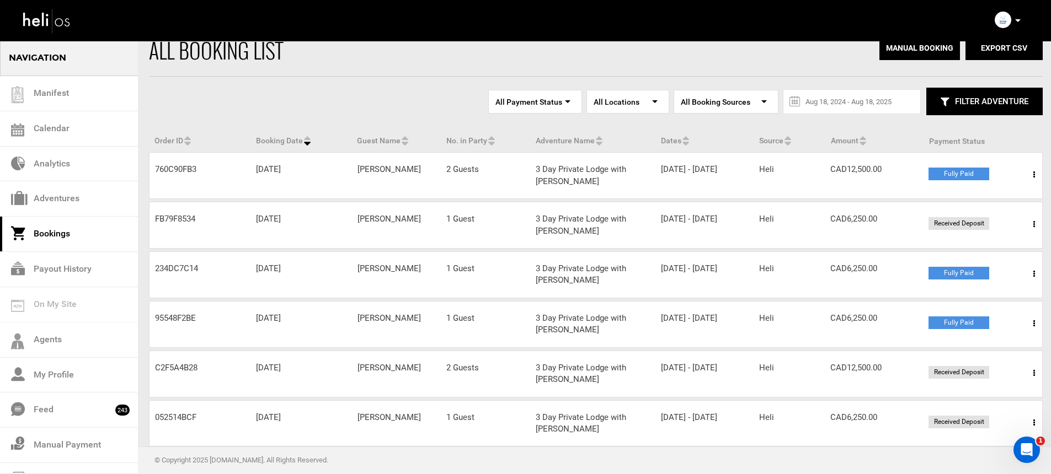
click at [1025, 219] on div "Received Deposit" at bounding box center [980, 223] width 105 height 13
click at [1034, 228] on icon at bounding box center [1034, 225] width 2 height 8
click at [999, 257] on link "View Details" at bounding box center [993, 258] width 109 height 28
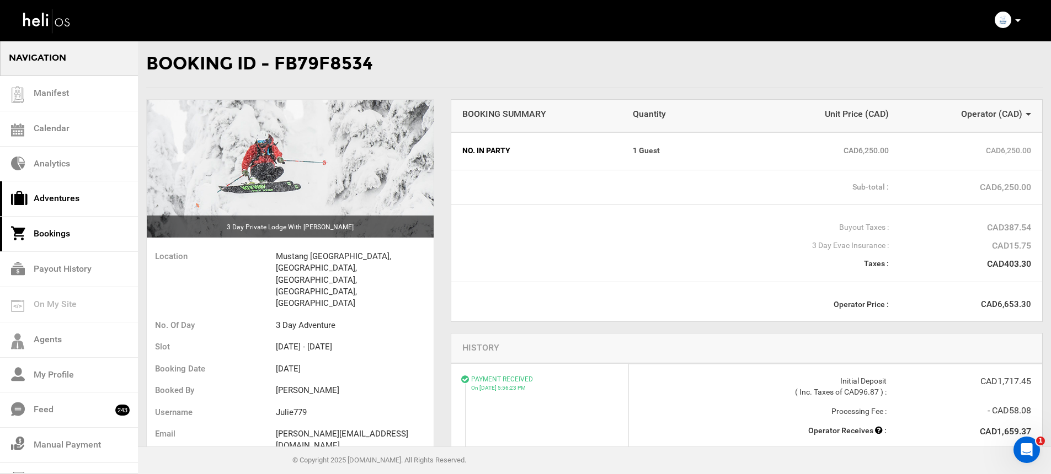
click at [72, 201] on link "Adventures" at bounding box center [69, 198] width 138 height 35
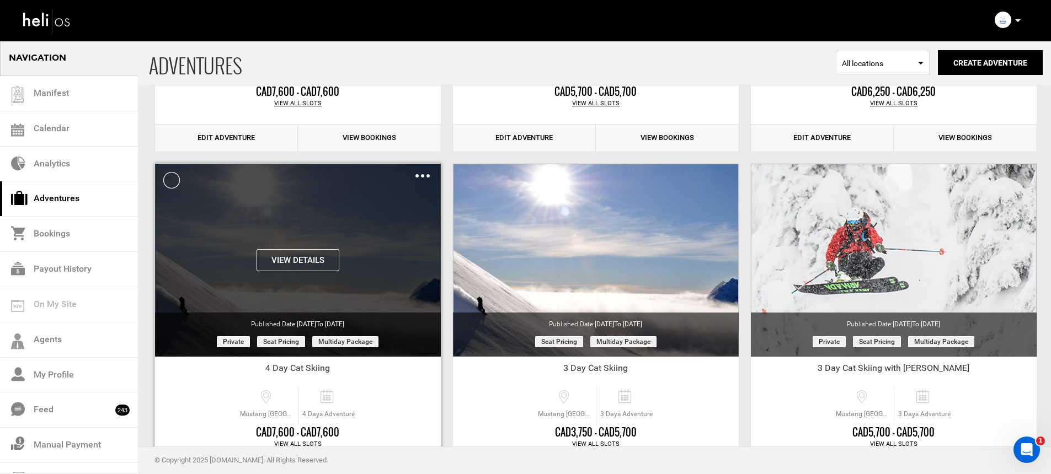
scroll to position [359, 0]
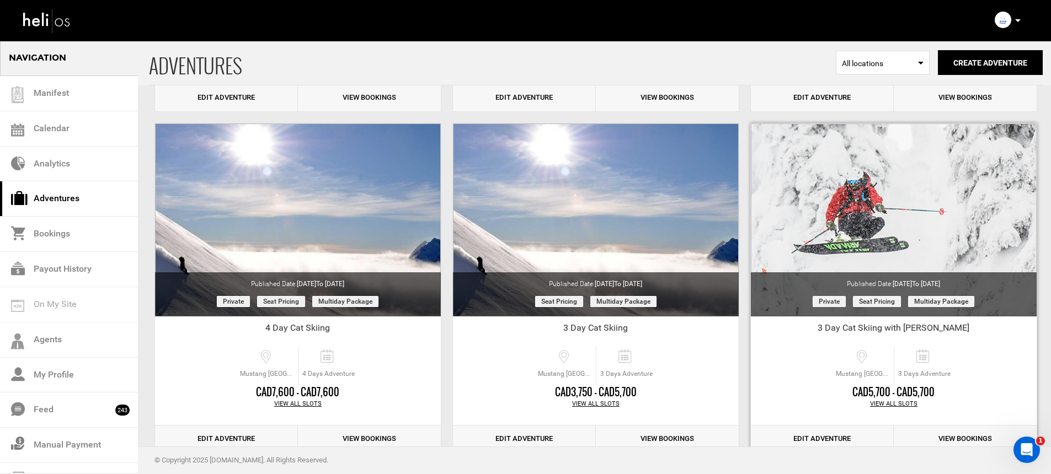
click at [934, 437] on link "View Bookings" at bounding box center [965, 439] width 143 height 27
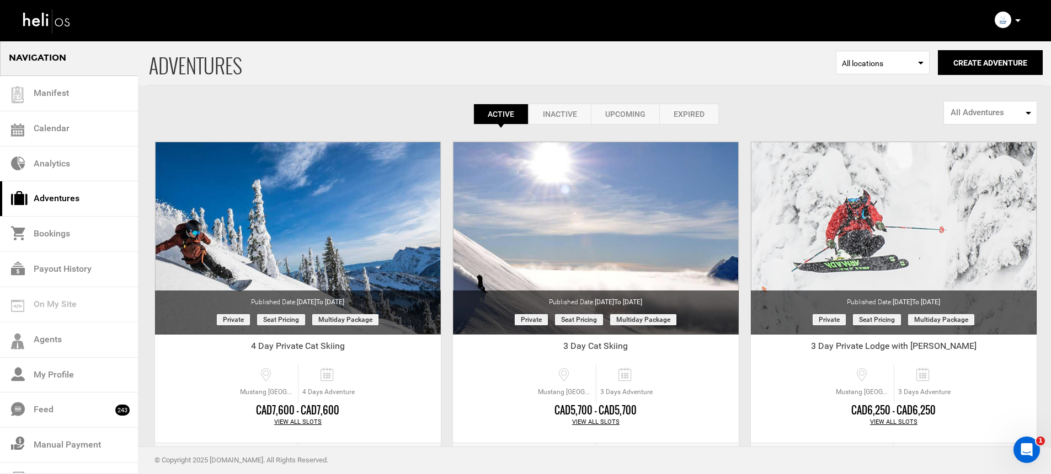
click at [1016, 21] on icon at bounding box center [1018, 20] width 6 height 3
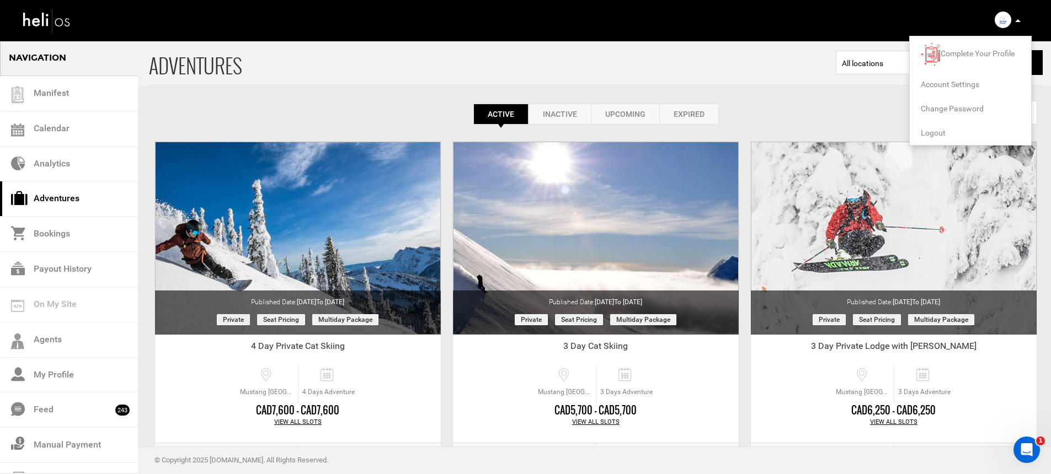
click at [936, 131] on span "Logout" at bounding box center [933, 133] width 25 height 9
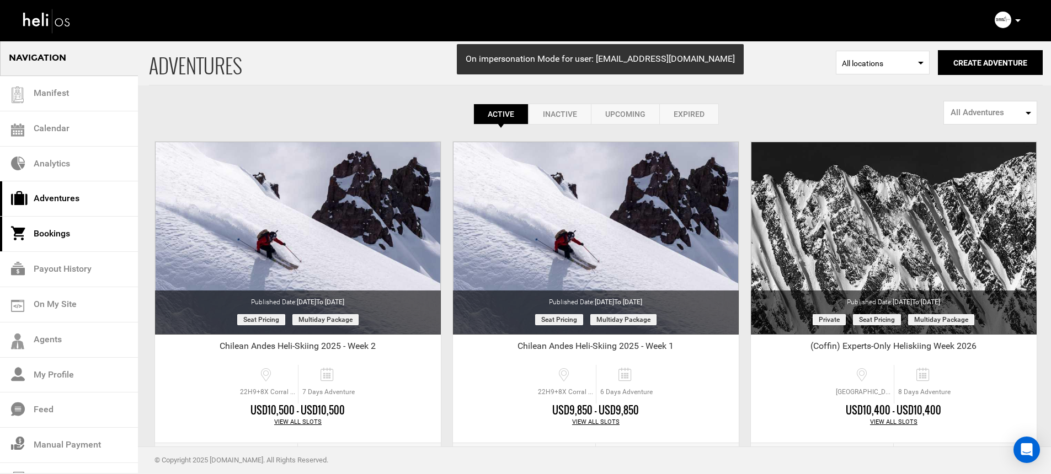
click at [66, 227] on link "Bookings" at bounding box center [69, 234] width 138 height 35
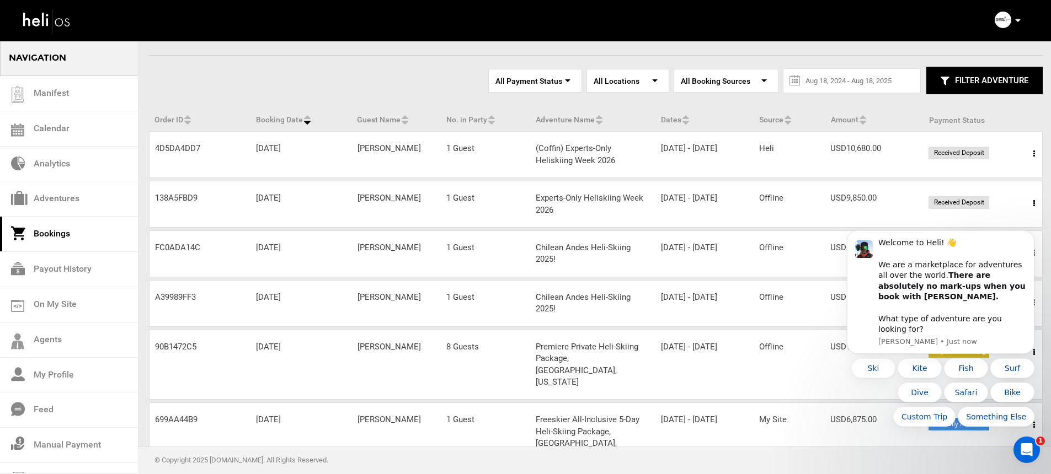
scroll to position [50, 0]
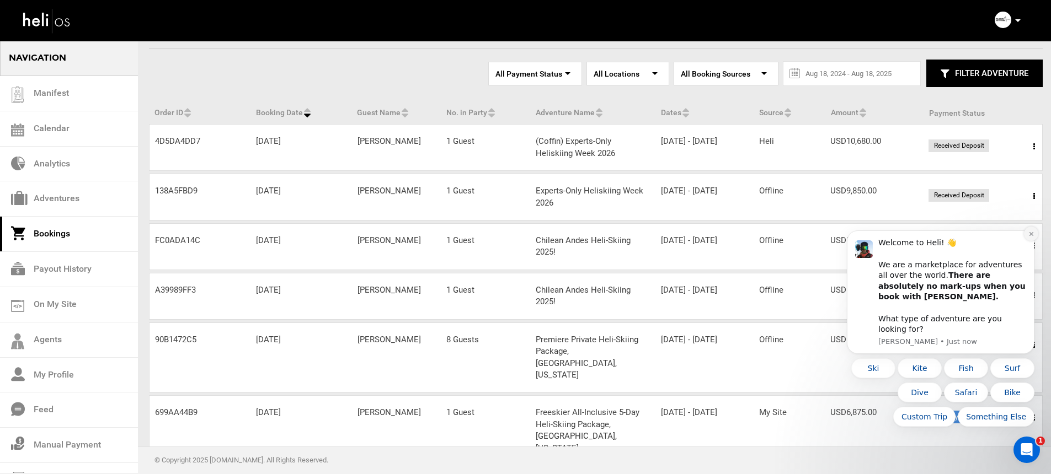
click at [1029, 237] on icon "Dismiss notification" at bounding box center [1031, 234] width 6 height 6
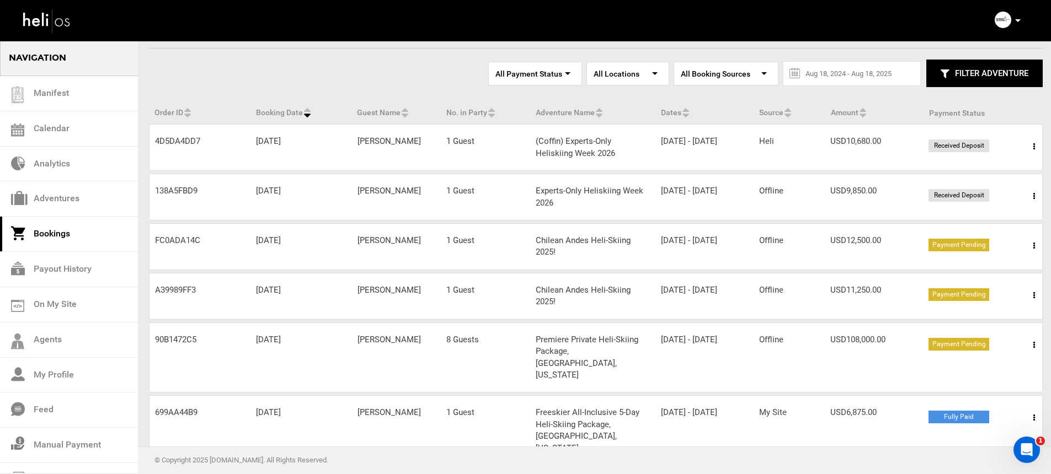
click at [1033, 243] on icon at bounding box center [1034, 246] width 2 height 8
click at [1017, 273] on link "View Details" at bounding box center [993, 280] width 109 height 28
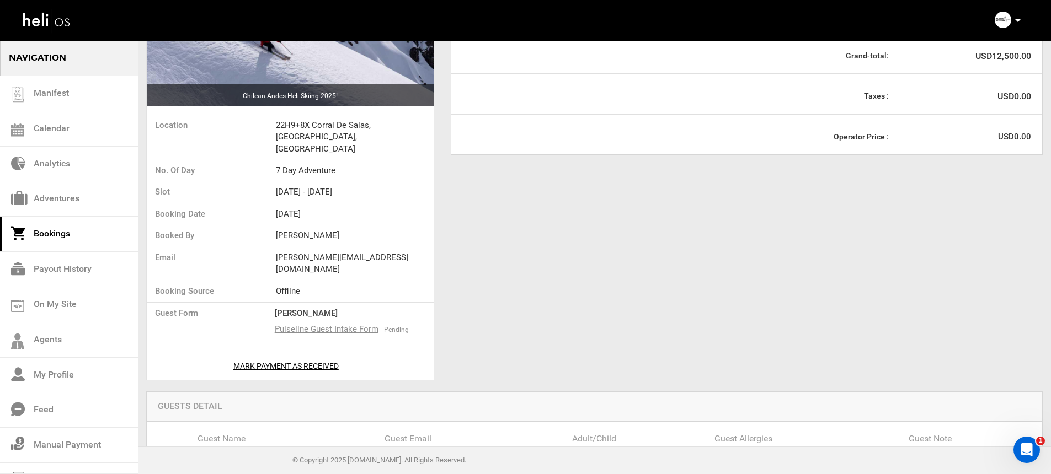
scroll to position [46, 0]
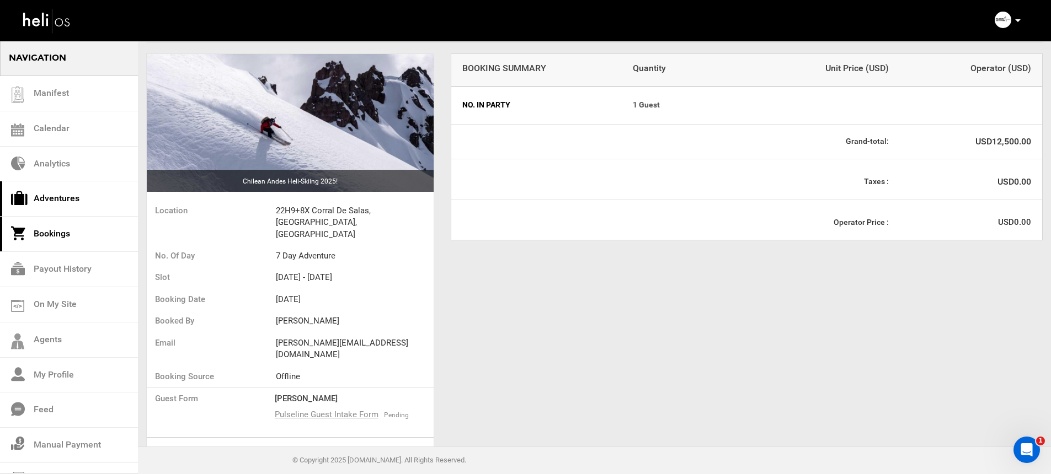
click at [71, 192] on link "Adventures" at bounding box center [69, 198] width 138 height 35
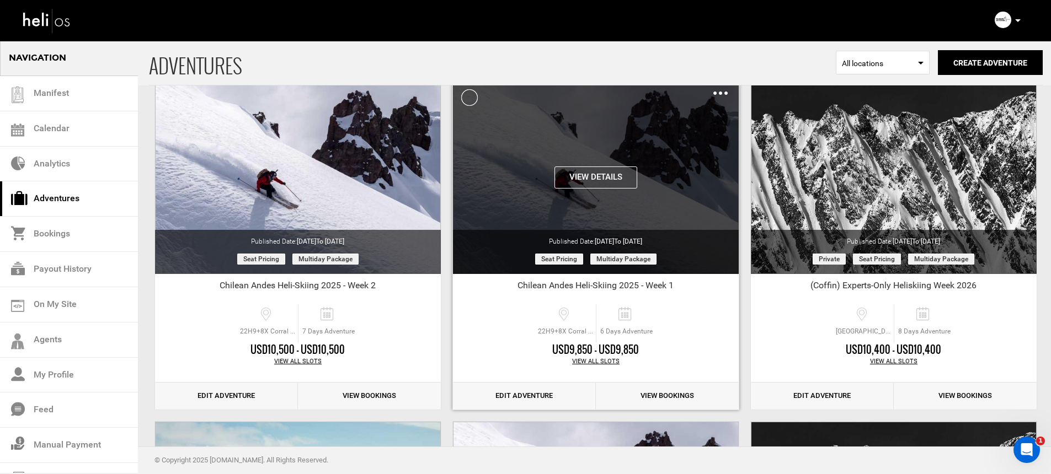
scroll to position [68, 0]
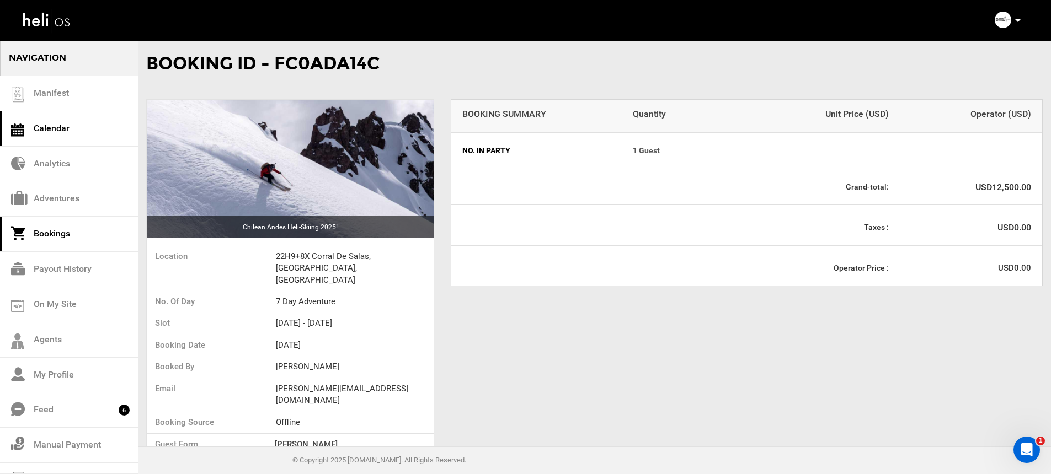
click at [64, 129] on link "Calendar" at bounding box center [69, 128] width 138 height 35
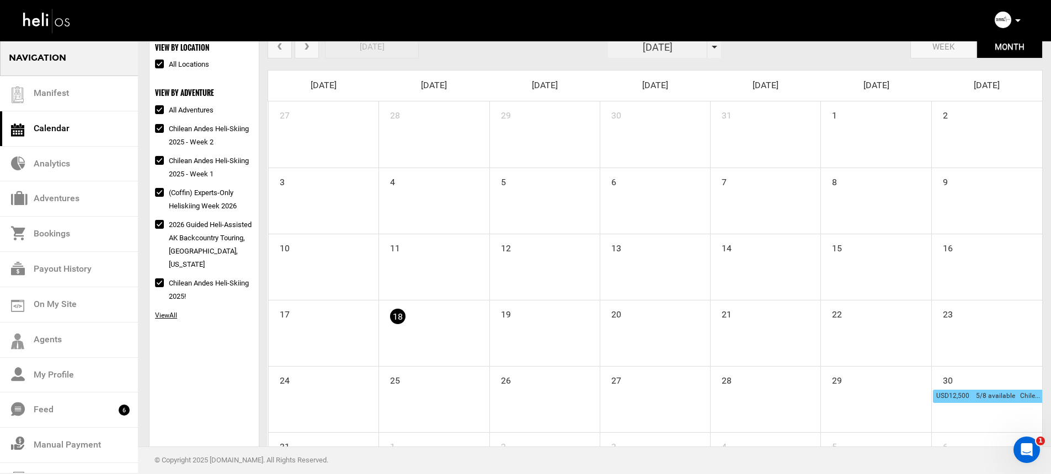
scroll to position [134, 0]
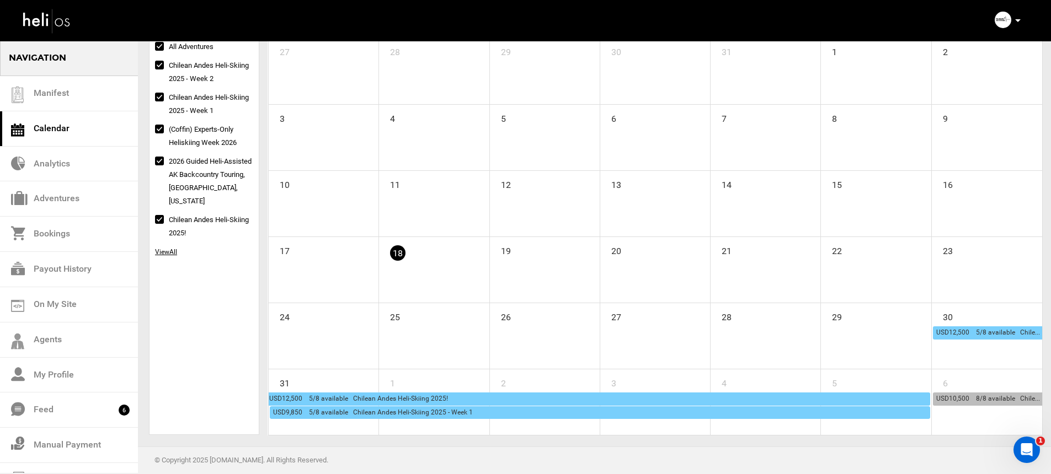
click at [520, 399] on div "USD12,500 5/8 available Chilean Andes Heli-Skiing 2025!" at bounding box center [598, 399] width 658 height 12
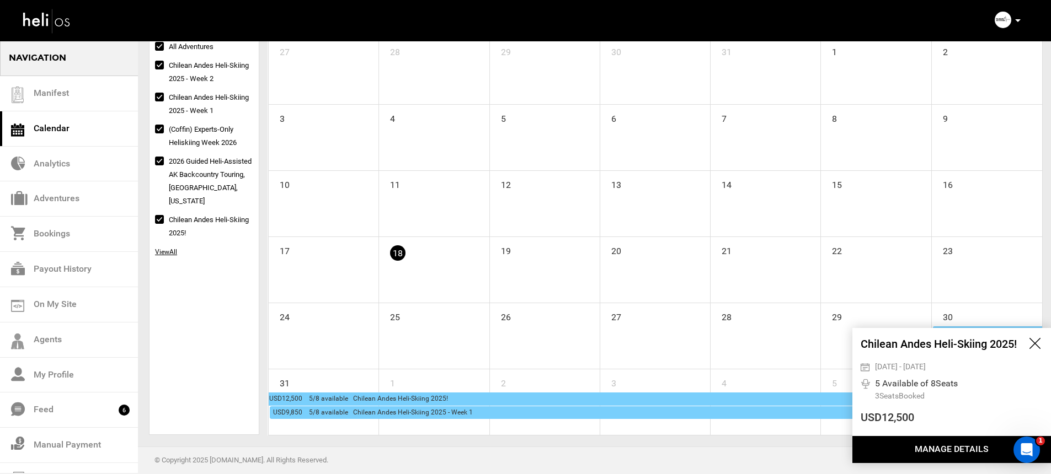
click at [922, 447] on button "Manage Details" at bounding box center [951, 449] width 199 height 27
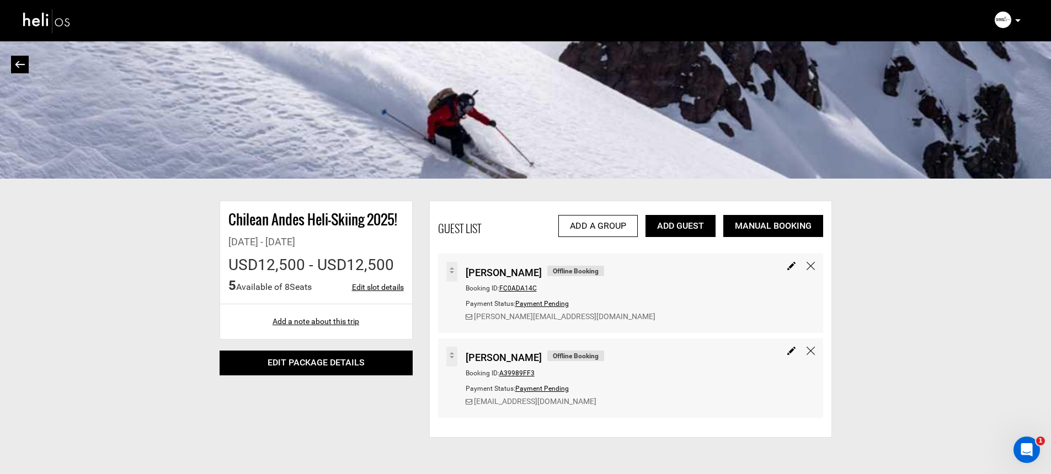
scroll to position [24, 0]
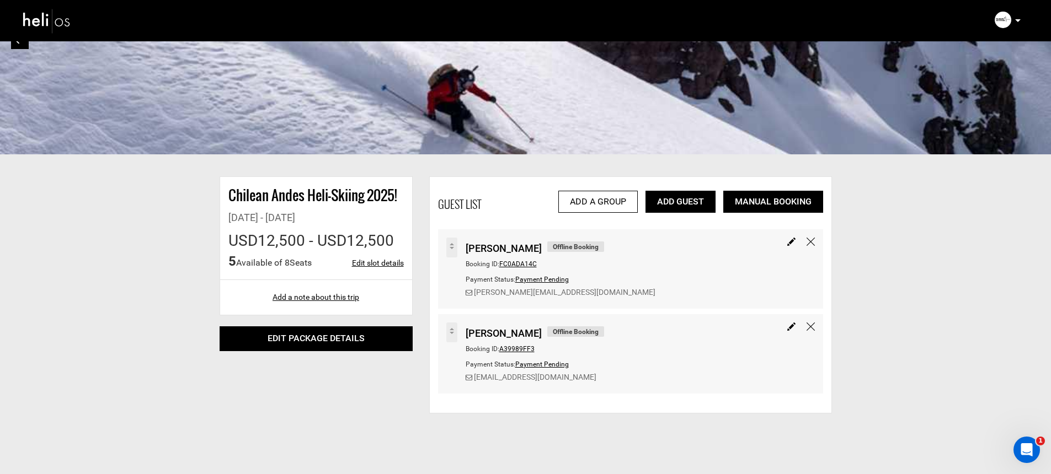
click at [1016, 21] on icon at bounding box center [1018, 20] width 6 height 3
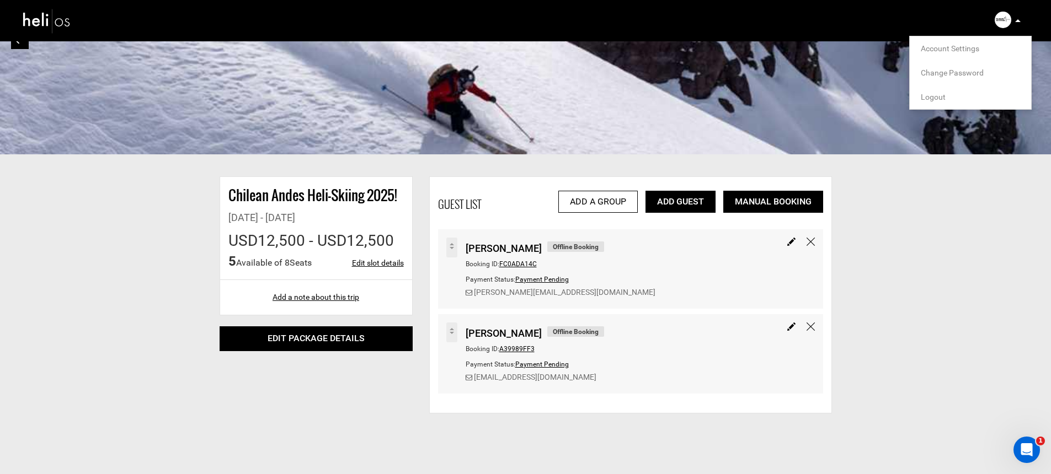
click at [934, 97] on span "Logout" at bounding box center [933, 97] width 25 height 9
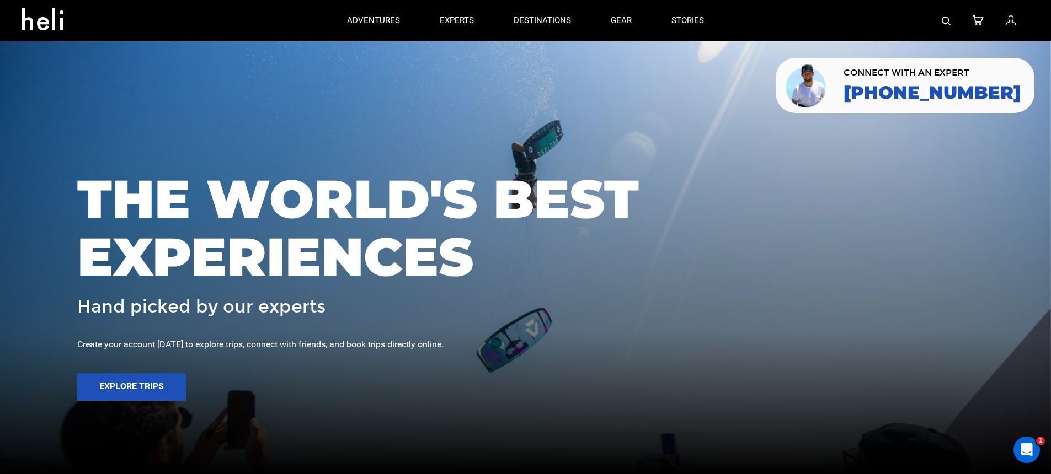
click at [1013, 16] on icon at bounding box center [1011, 21] width 10 height 14
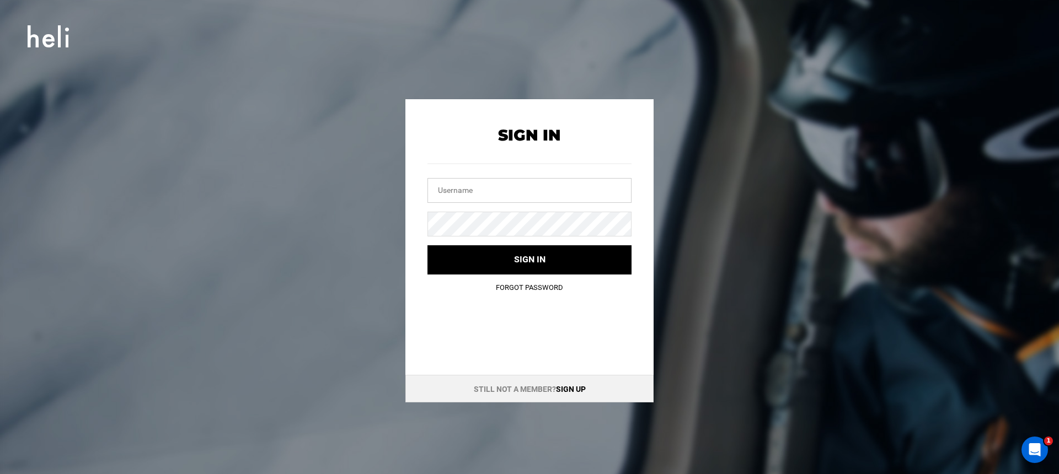
click at [521, 190] on input "text" at bounding box center [530, 190] width 204 height 25
type input "[EMAIL_ADDRESS][DOMAIN_NAME]"
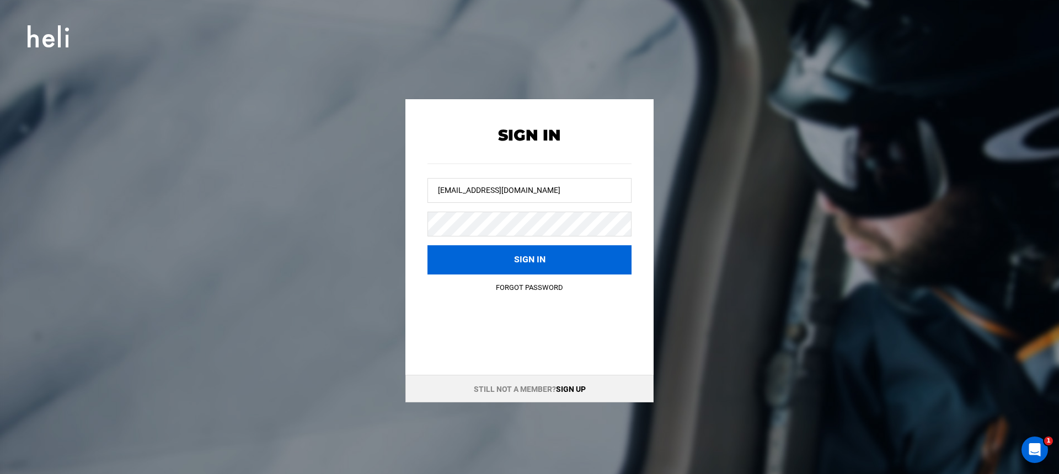
click at [516, 249] on button "Sign in" at bounding box center [530, 259] width 204 height 29
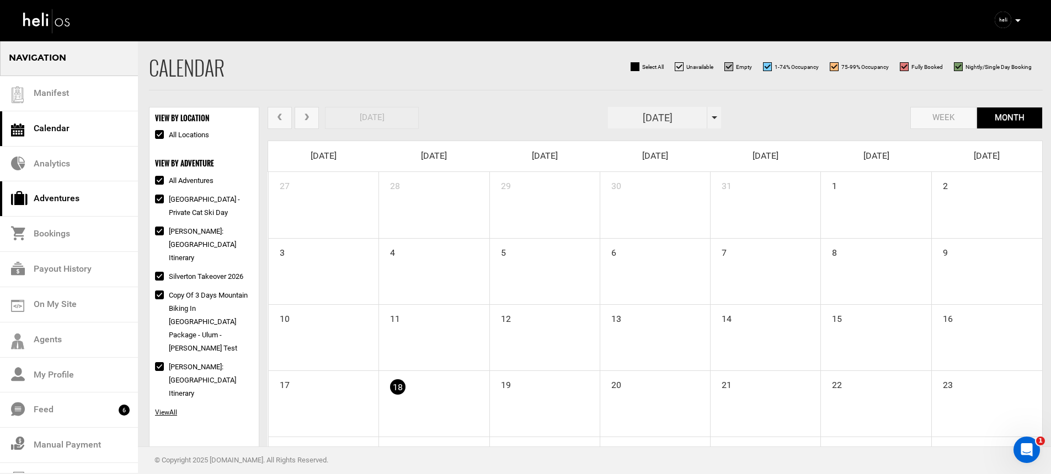
click at [106, 190] on link "Adventures" at bounding box center [69, 198] width 138 height 35
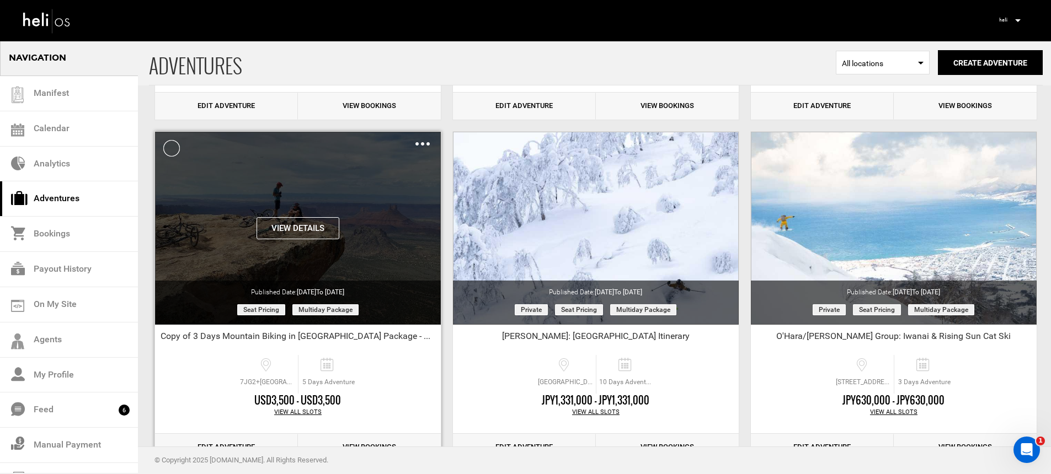
scroll to position [408, 0]
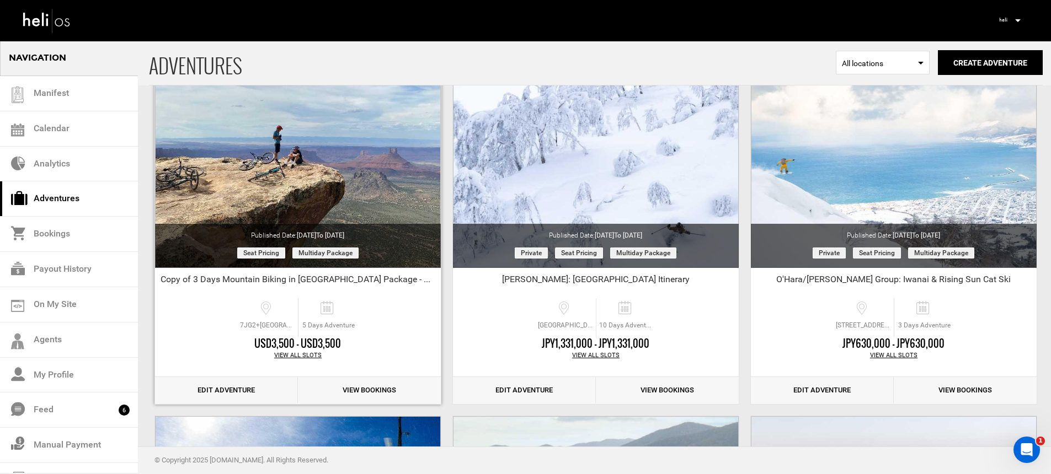
click at [373, 394] on link "View Bookings" at bounding box center [369, 390] width 143 height 27
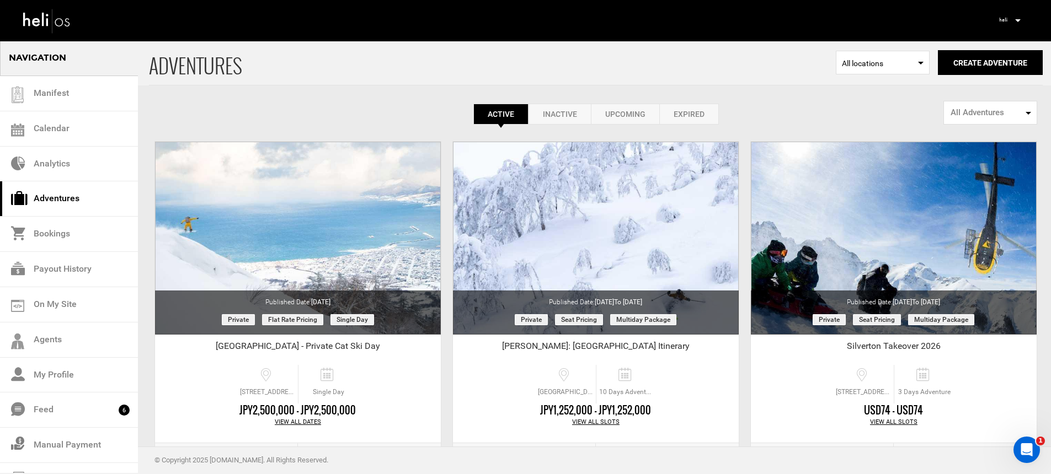
scroll to position [411, 0]
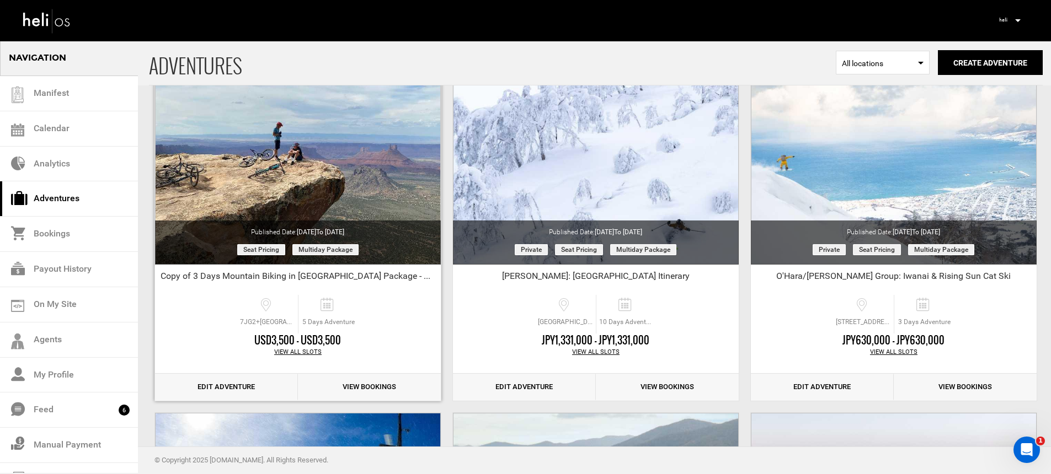
click at [302, 352] on div "View All Slots" at bounding box center [298, 352] width 286 height 9
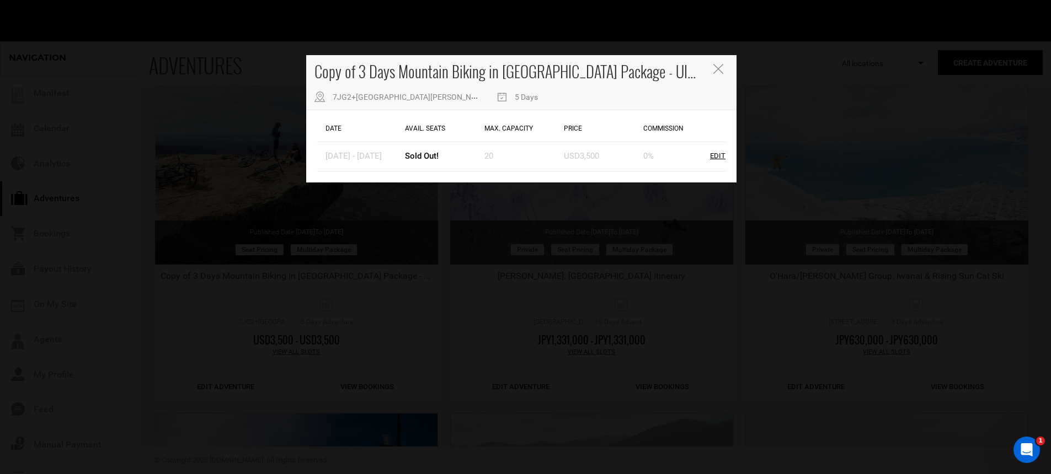
click at [717, 67] on icon "Close" at bounding box center [718, 69] width 10 height 10
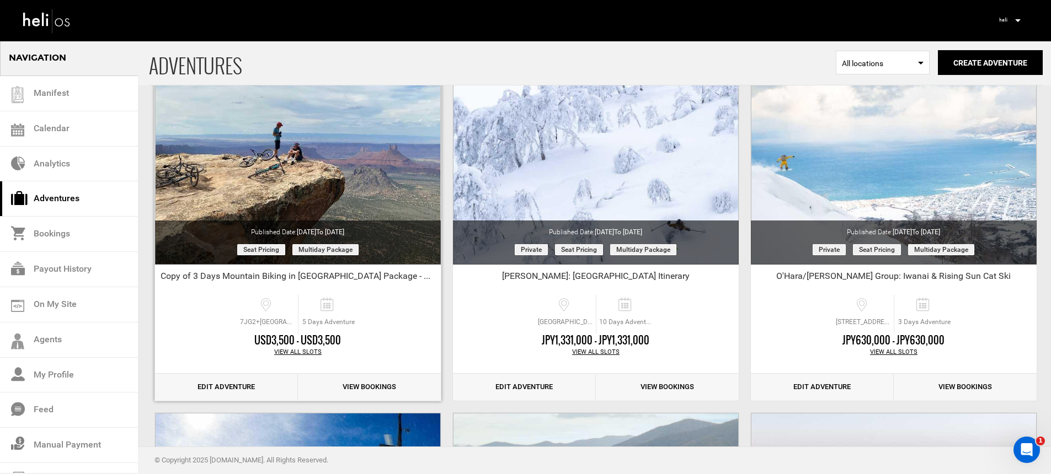
click at [294, 351] on div "View All Slots" at bounding box center [298, 352] width 286 height 9
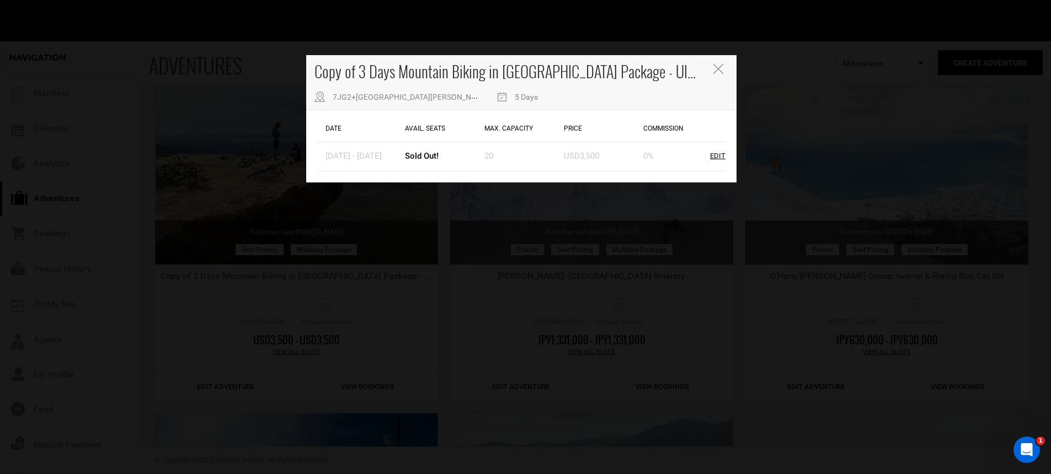
click at [302, 328] on div "Copy of 3 Days Mountain Biking in Moab Package - Ulum - Tom Test 7JG2+98 La Sal…" at bounding box center [525, 237] width 1051 height 474
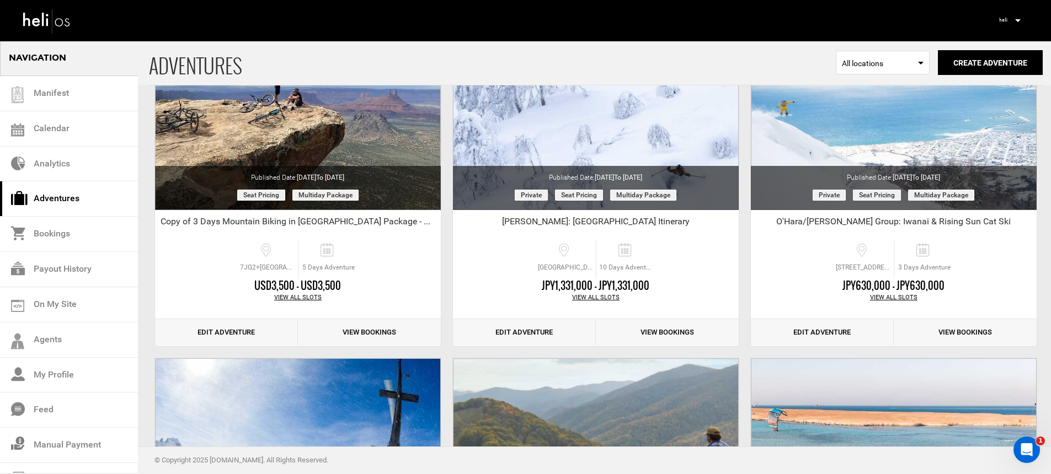
scroll to position [409, 0]
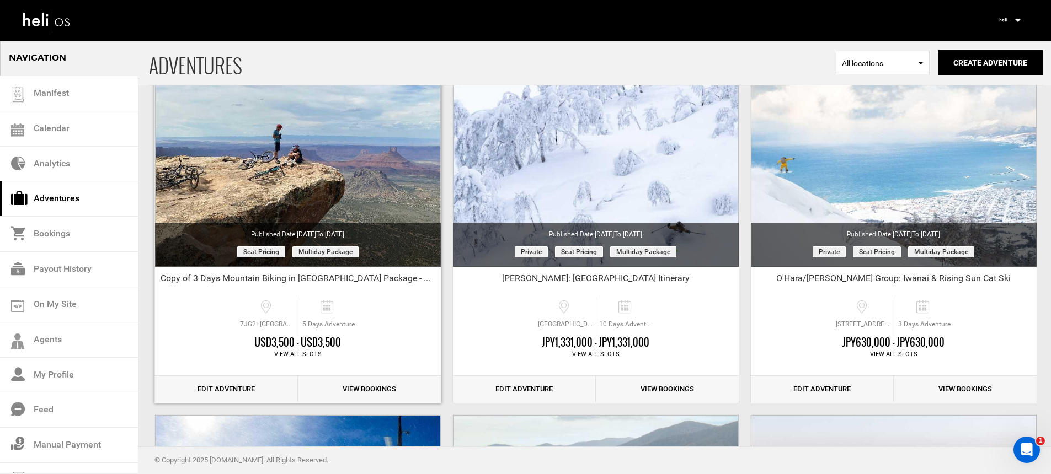
click at [237, 389] on link "Edit Adventure" at bounding box center [226, 389] width 143 height 27
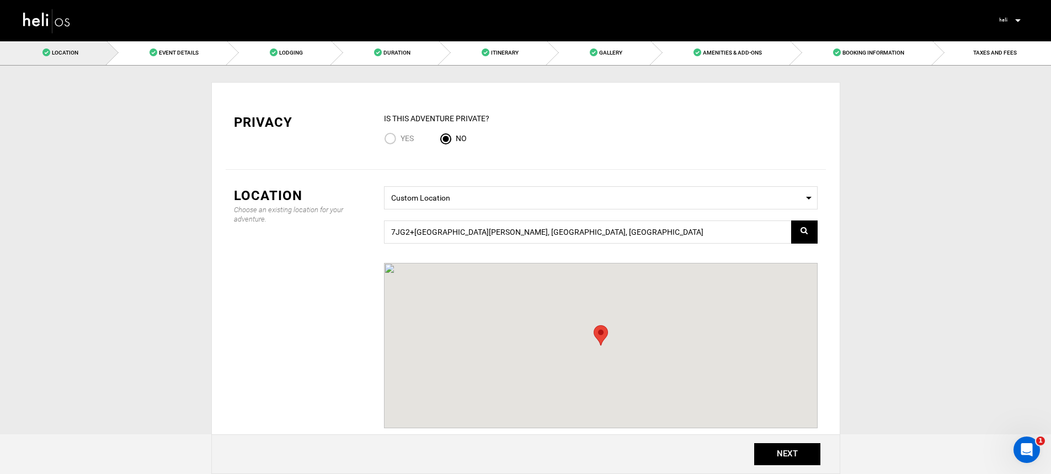
click at [402, 135] on span "Yes" at bounding box center [406, 138] width 13 height 9
click at [400, 135] on input "Yes" at bounding box center [392, 139] width 17 height 15
radio input "true"
click at [389, 140] on input "Yes" at bounding box center [392, 139] width 17 height 15
radio input "false"
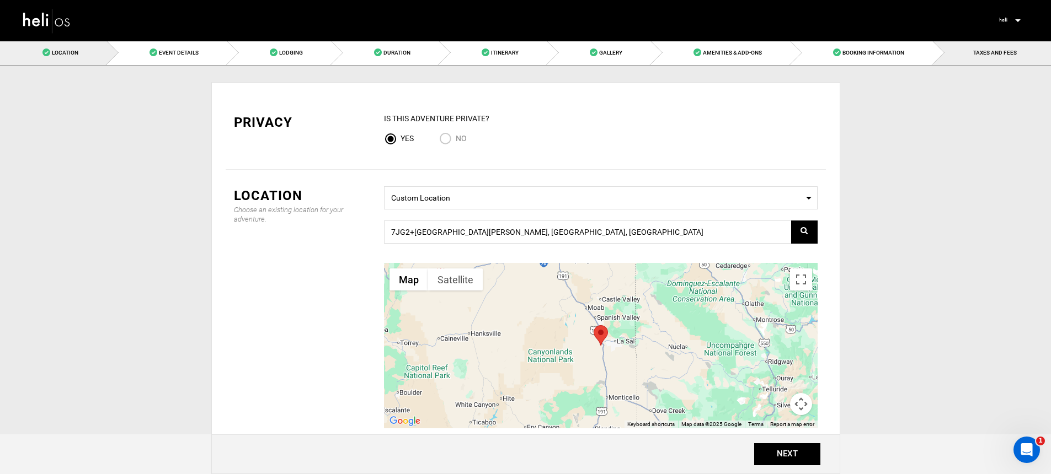
click at [988, 52] on span "TAXES AND FEES" at bounding box center [995, 53] width 44 height 6
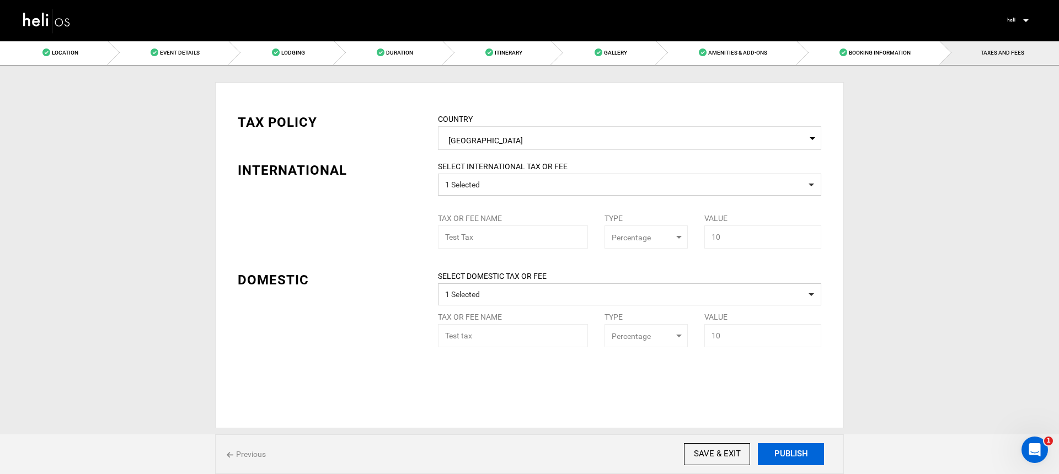
click at [816, 459] on button "PUBLISH" at bounding box center [791, 454] width 66 height 22
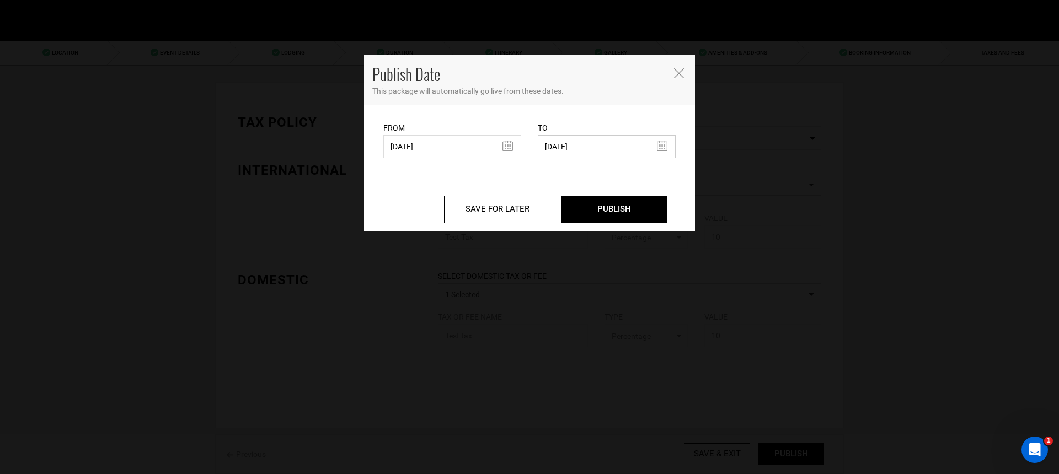
click at [640, 147] on input "07/30/2025" at bounding box center [607, 146] width 138 height 23
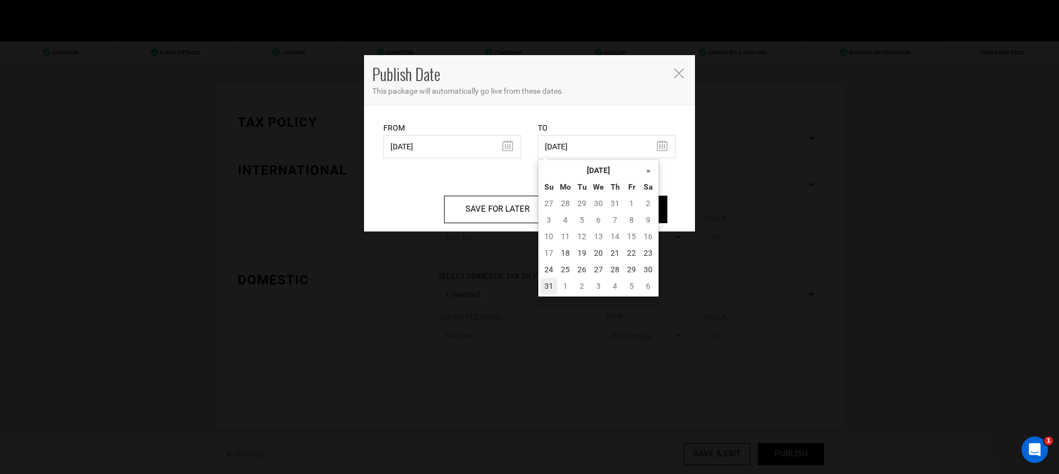
click at [549, 285] on td "31" at bounding box center [549, 286] width 17 height 17
type input "08/31/2025"
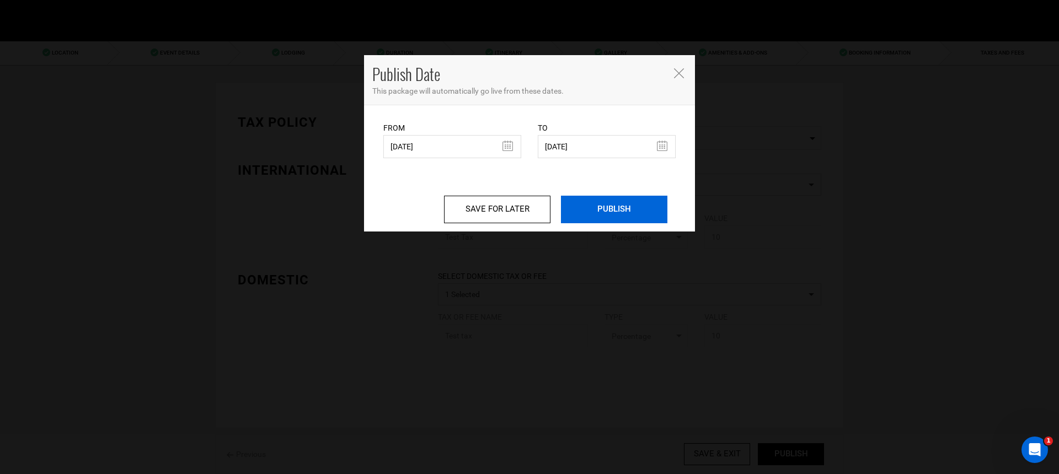
click at [599, 220] on input "PUBLISH" at bounding box center [614, 210] width 106 height 28
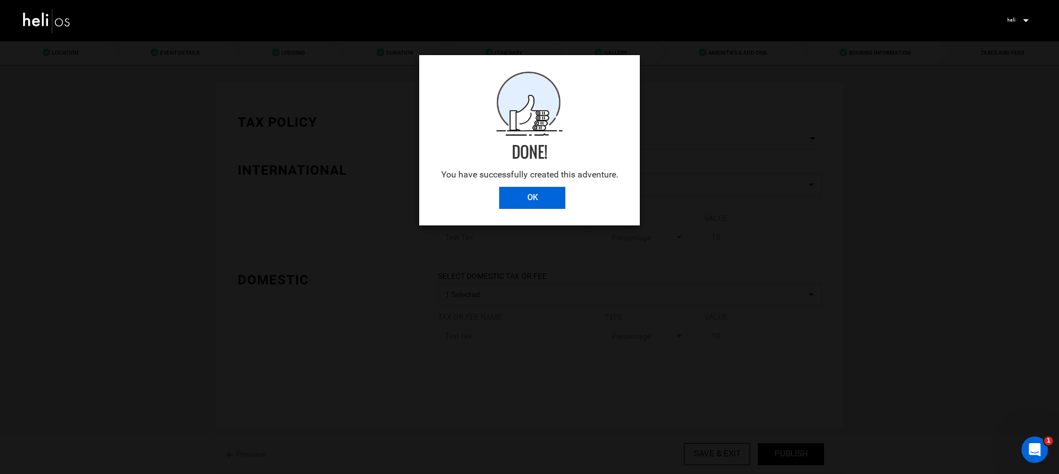
click at [548, 199] on input "OK" at bounding box center [532, 198] width 66 height 22
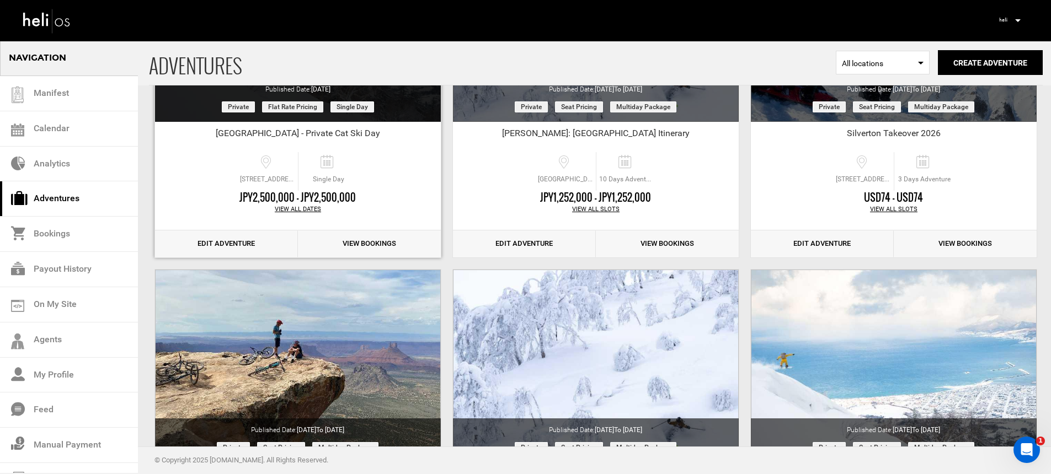
scroll to position [465, 0]
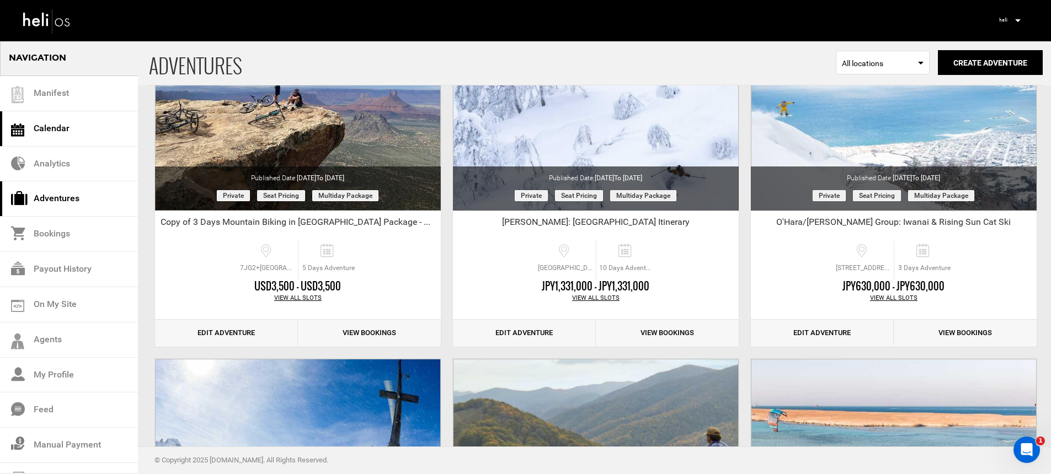
click at [68, 124] on link "Calendar" at bounding box center [69, 128] width 138 height 35
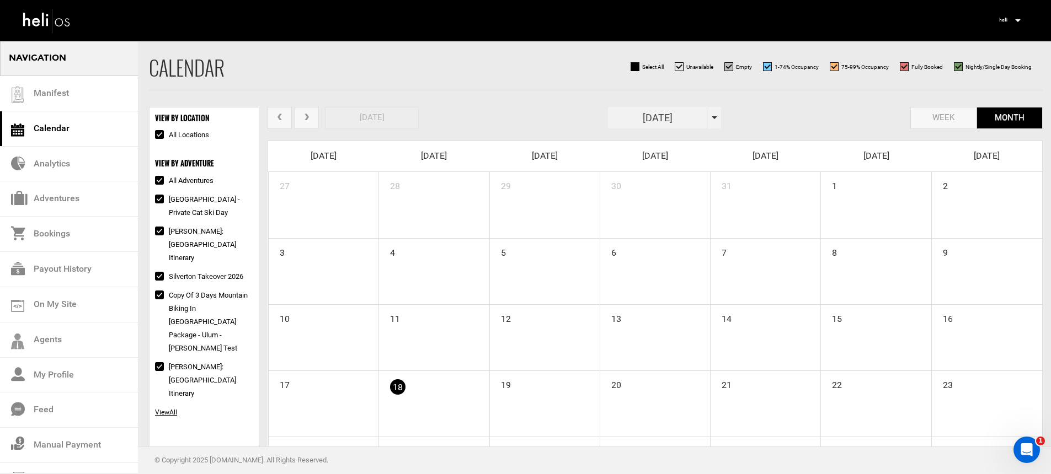
click at [712, 121] on div "August 2025" at bounding box center [664, 118] width 113 height 22
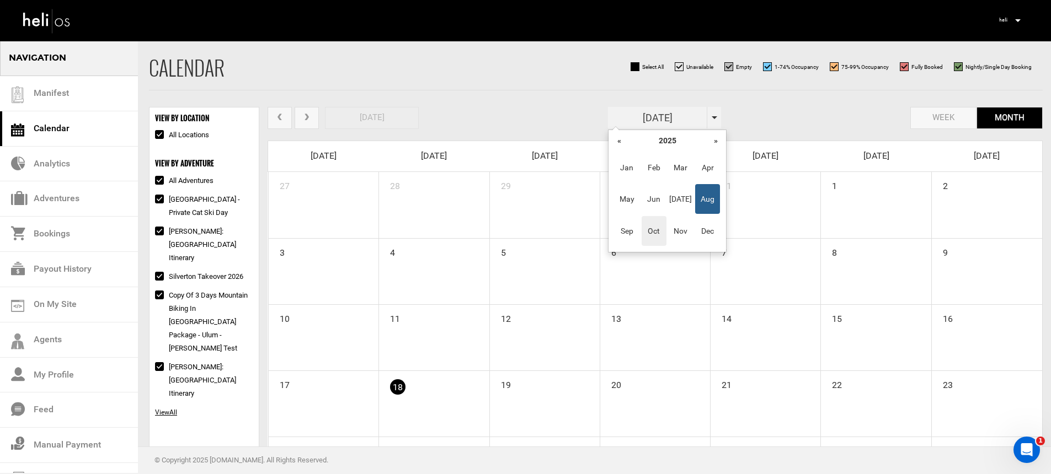
click at [646, 232] on span "Oct" at bounding box center [654, 231] width 25 height 30
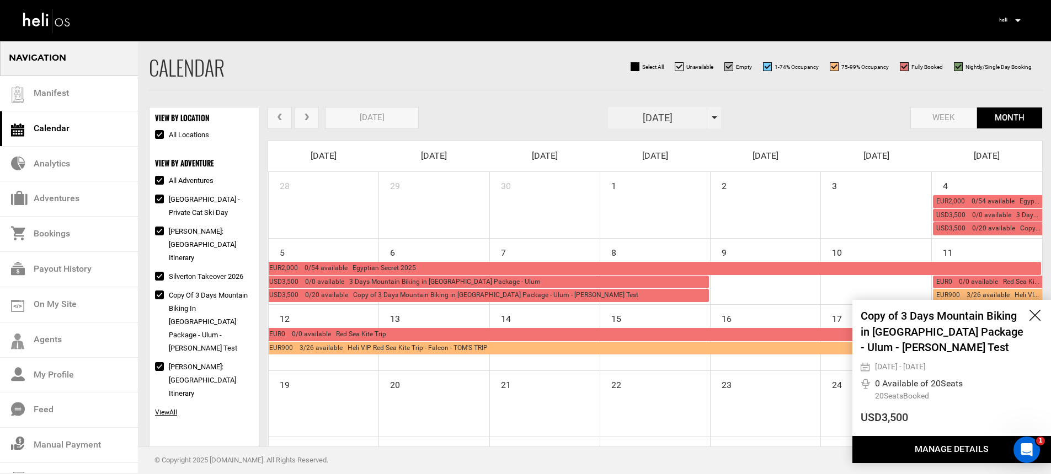
click at [921, 443] on button "Manage Details" at bounding box center [951, 449] width 199 height 27
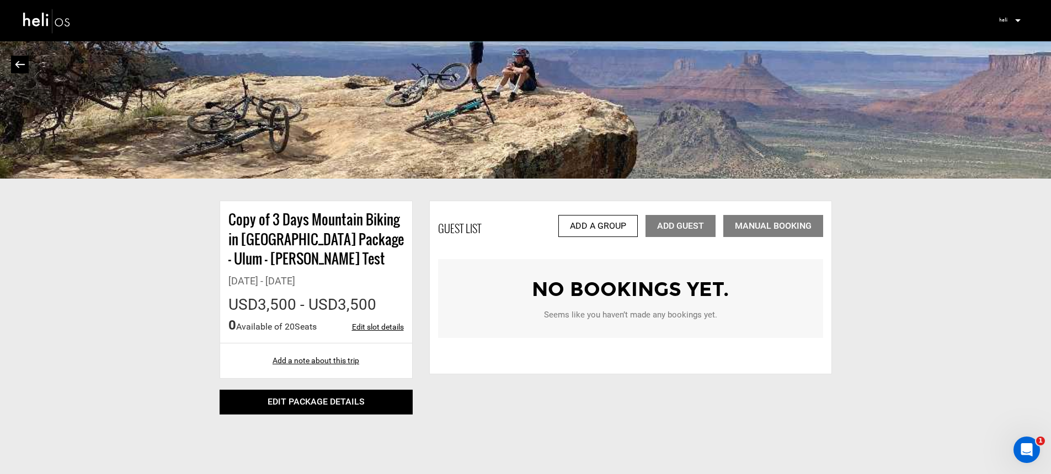
click at [661, 234] on div "Add a Group Add Guest Manual Booking" at bounding box center [688, 226] width 270 height 22
click at [366, 327] on link "Edit slot details" at bounding box center [378, 327] width 52 height 11
type input "10/04/2025"
type input "10/08/2025"
type input "0"
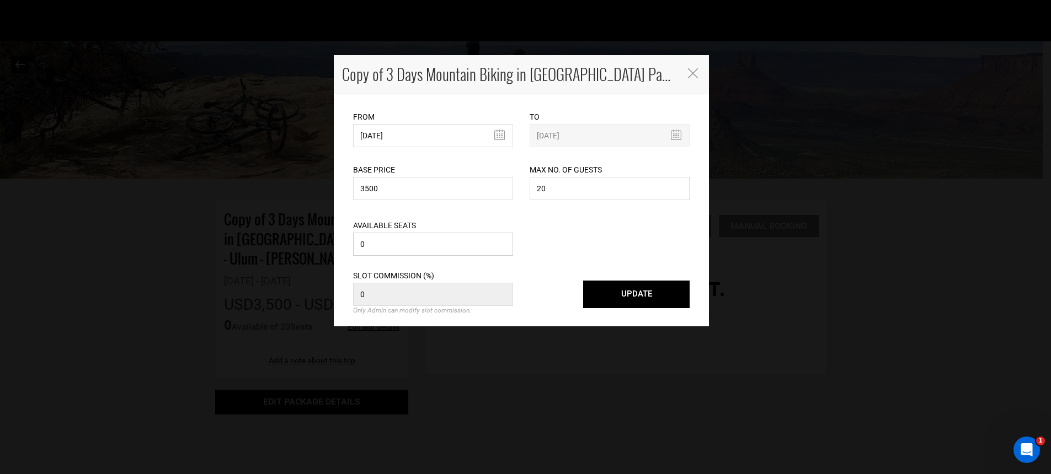
click at [445, 242] on input "0" at bounding box center [433, 244] width 160 height 23
click at [444, 243] on input "0" at bounding box center [433, 244] width 160 height 23
type input "2"
click at [666, 288] on button "UPDATE" at bounding box center [636, 295] width 106 height 28
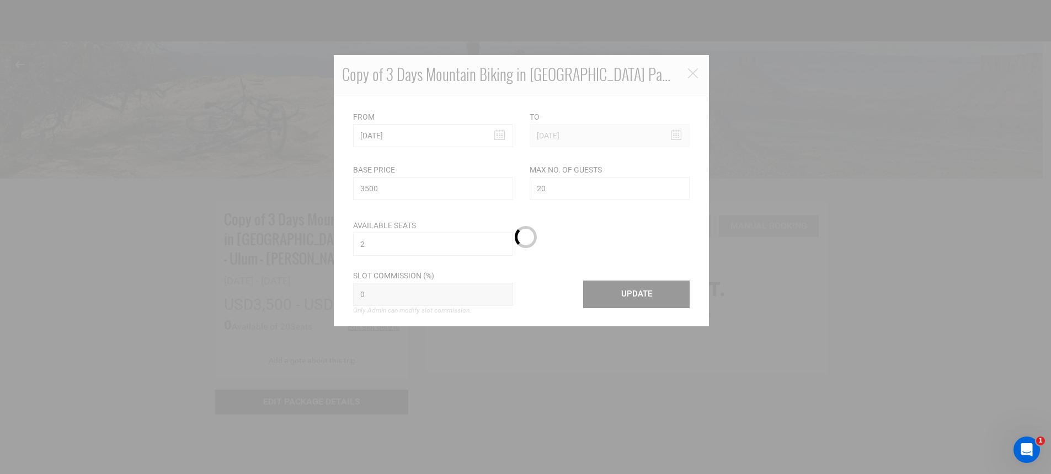
scroll to position [1, 0]
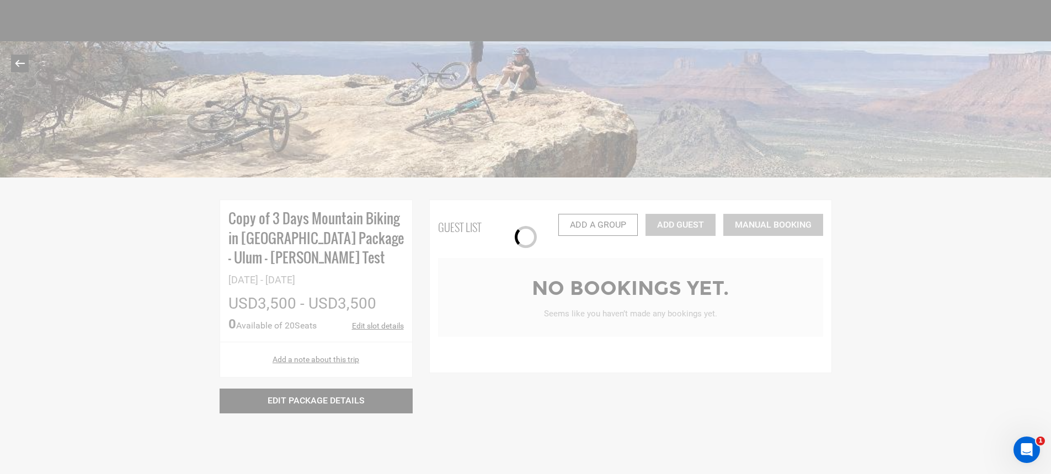
select select "1"
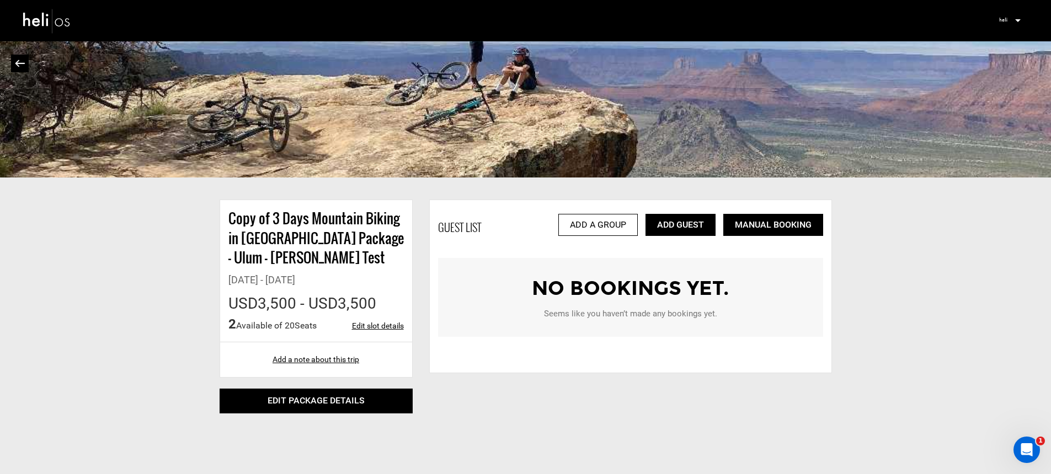
click at [685, 228] on link "Add Guest" at bounding box center [680, 225] width 70 height 22
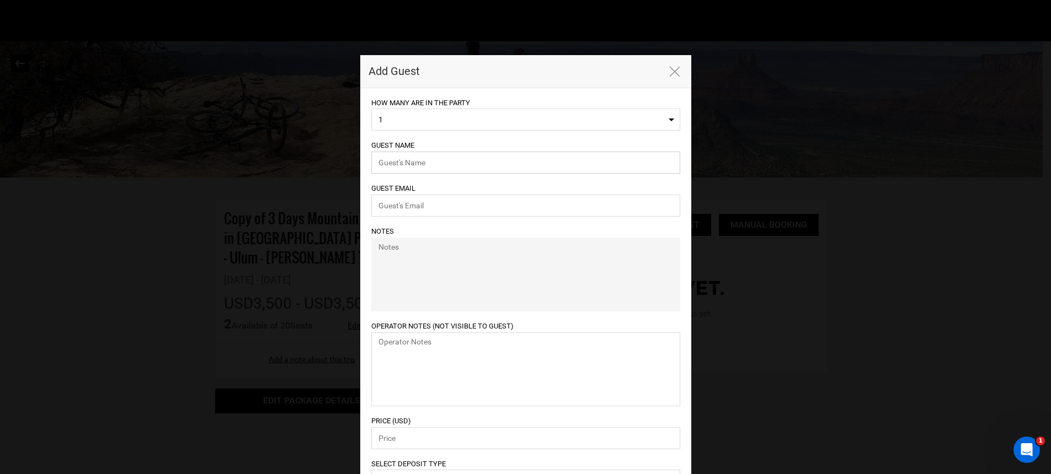
click at [508, 169] on input "text" at bounding box center [525, 163] width 309 height 22
type input "spencer"
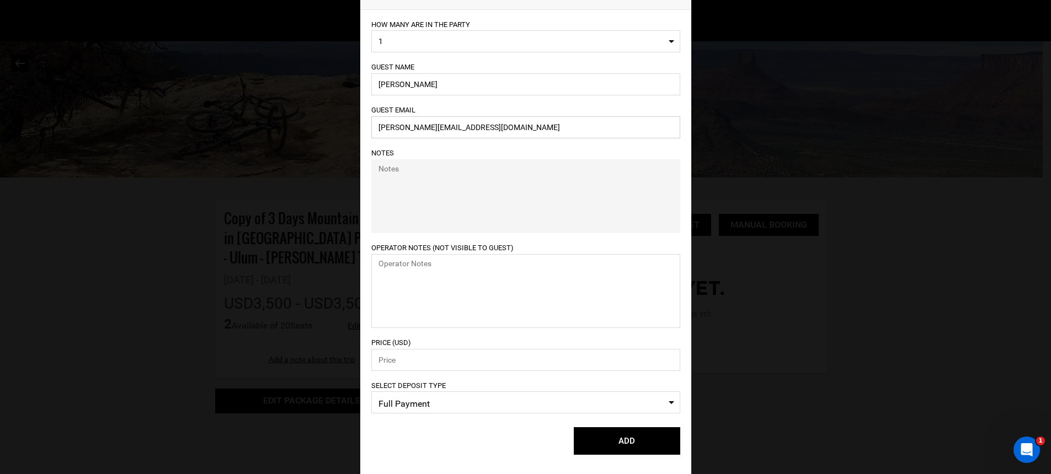
type input "spencer@heli.life"
click at [458, 366] on input "number" at bounding box center [525, 360] width 309 height 22
type input "1"
click at [619, 443] on button "ADD" at bounding box center [627, 442] width 106 height 28
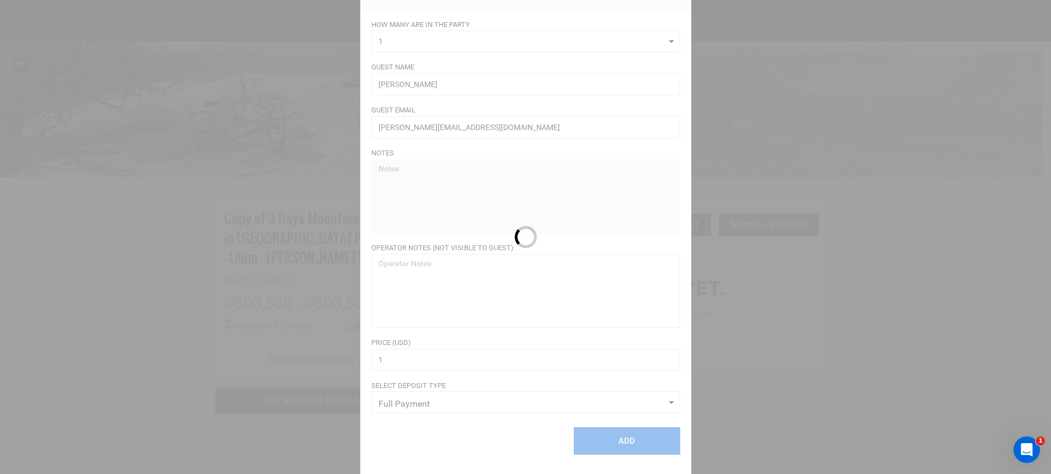
scroll to position [0, 0]
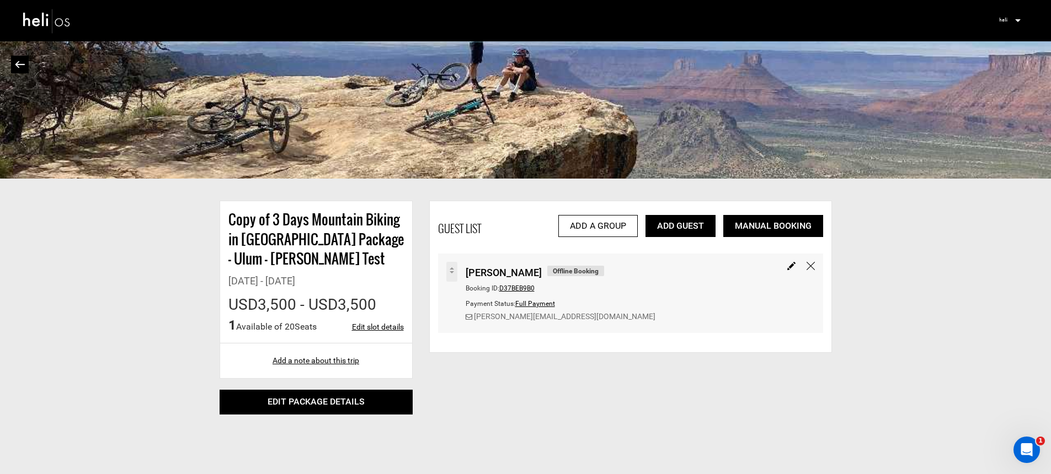
click at [57, 28] on img at bounding box center [47, 20] width 50 height 29
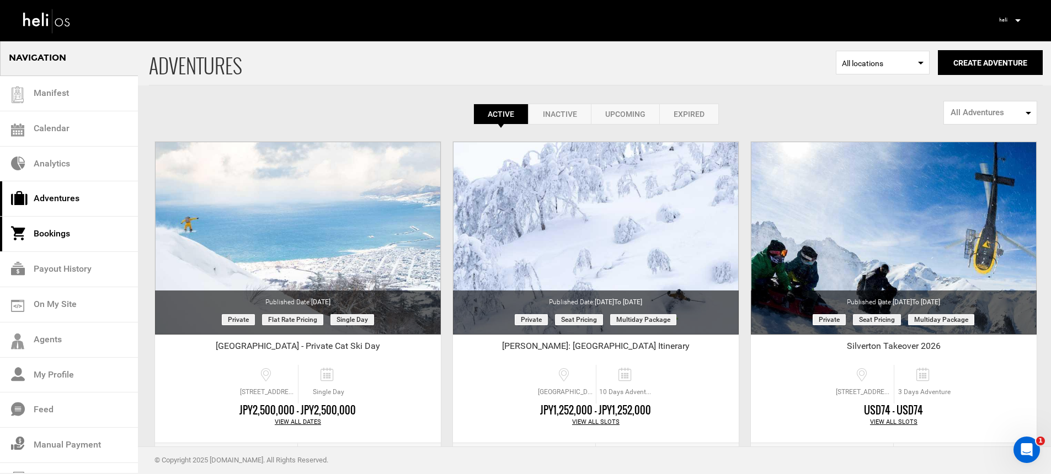
click at [76, 227] on link "Bookings" at bounding box center [69, 234] width 138 height 35
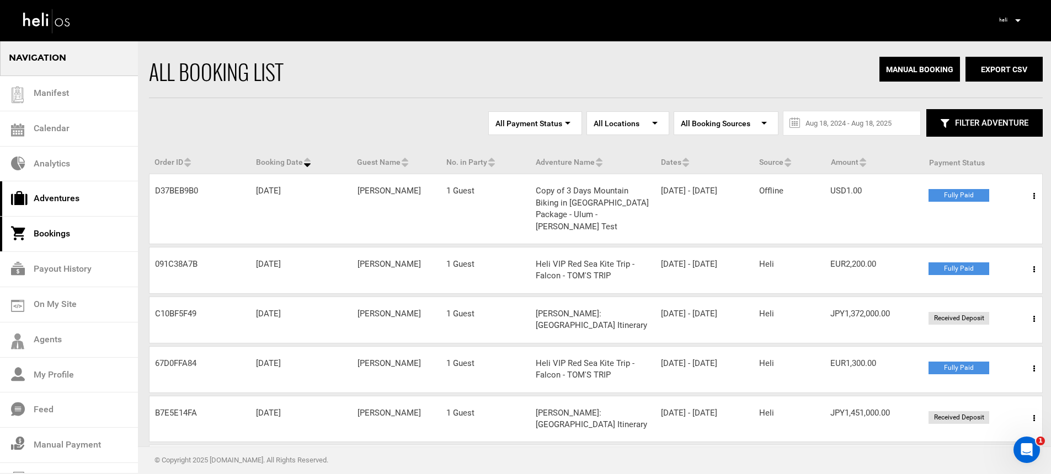
click at [58, 194] on link "Adventures" at bounding box center [69, 198] width 138 height 35
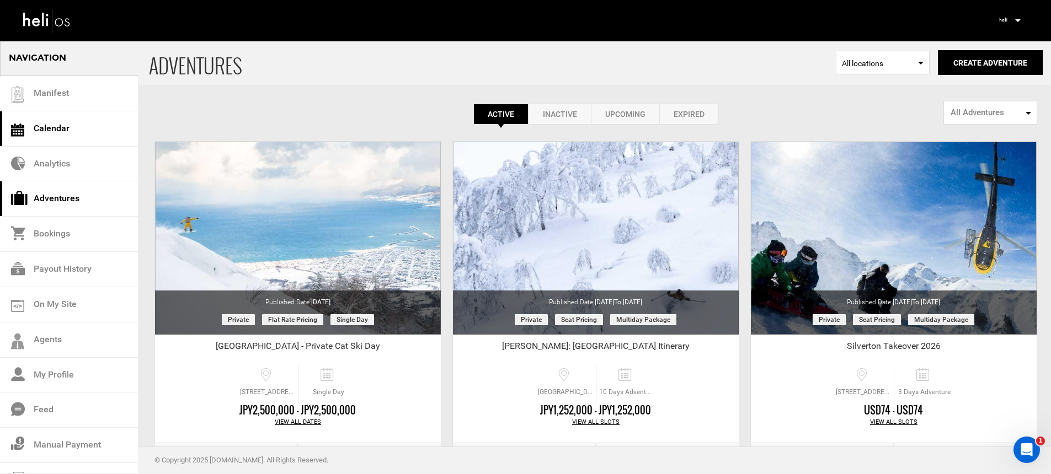
click at [68, 121] on link "Calendar" at bounding box center [69, 128] width 138 height 35
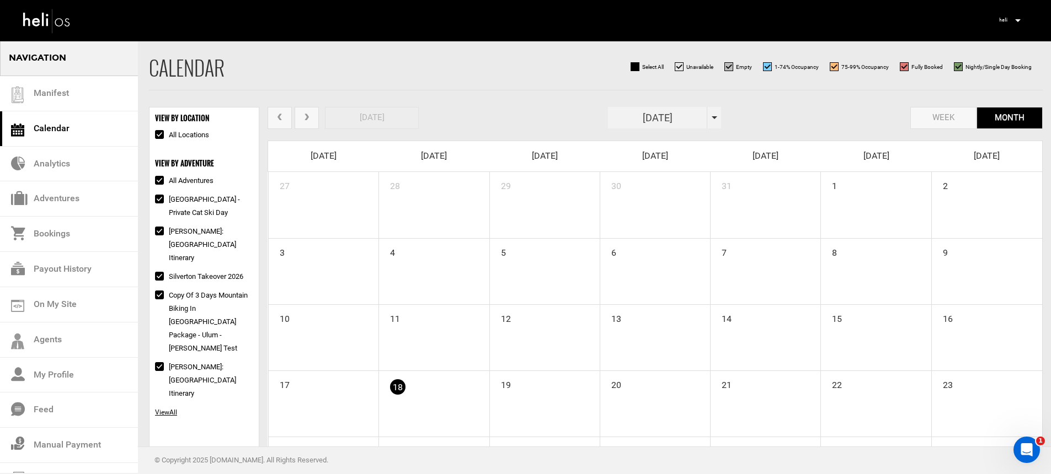
click at [715, 116] on span at bounding box center [715, 117] width 6 height 3
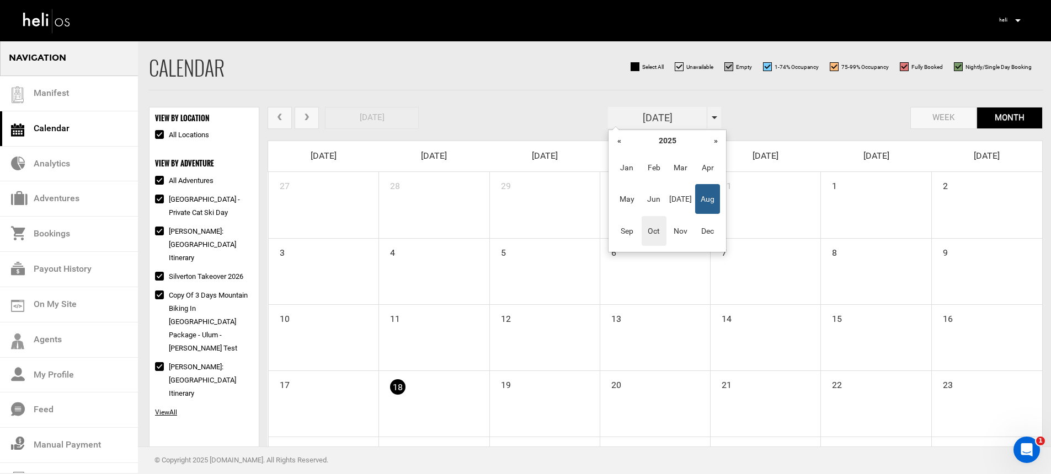
click at [656, 229] on span "Oct" at bounding box center [654, 231] width 25 height 30
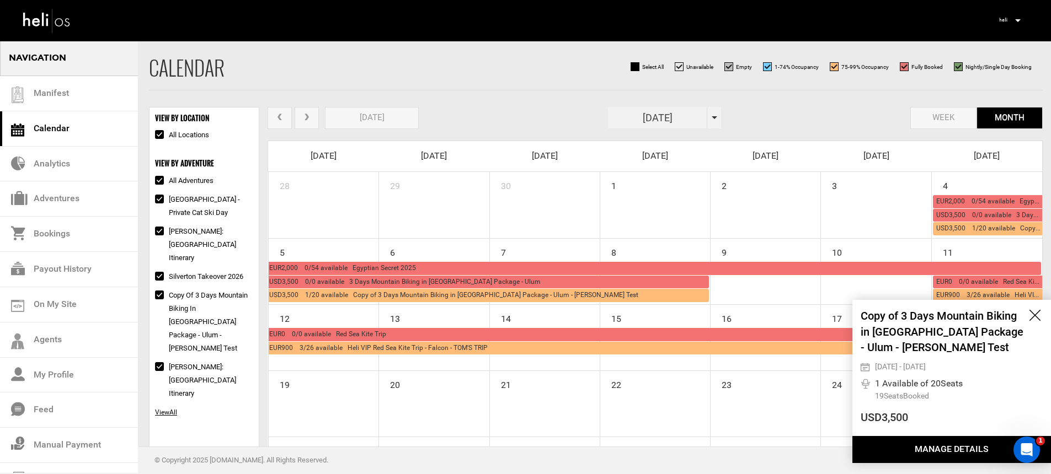
drag, startPoint x: 923, startPoint y: 445, endPoint x: 921, endPoint y: 438, distance: 7.7
click at [923, 445] on button "Manage Details" at bounding box center [951, 449] width 199 height 27
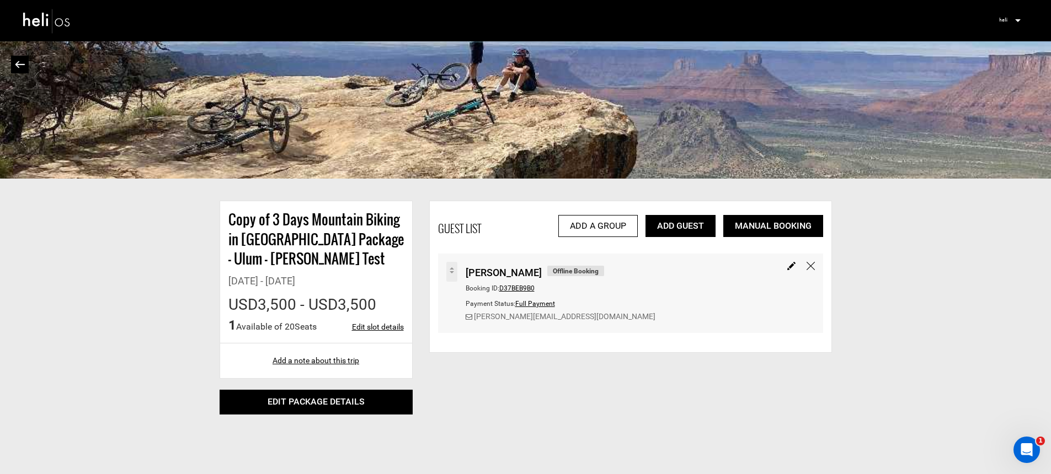
click at [805, 265] on div at bounding box center [795, 266] width 39 height 8
click at [809, 266] on img at bounding box center [810, 266] width 8 height 8
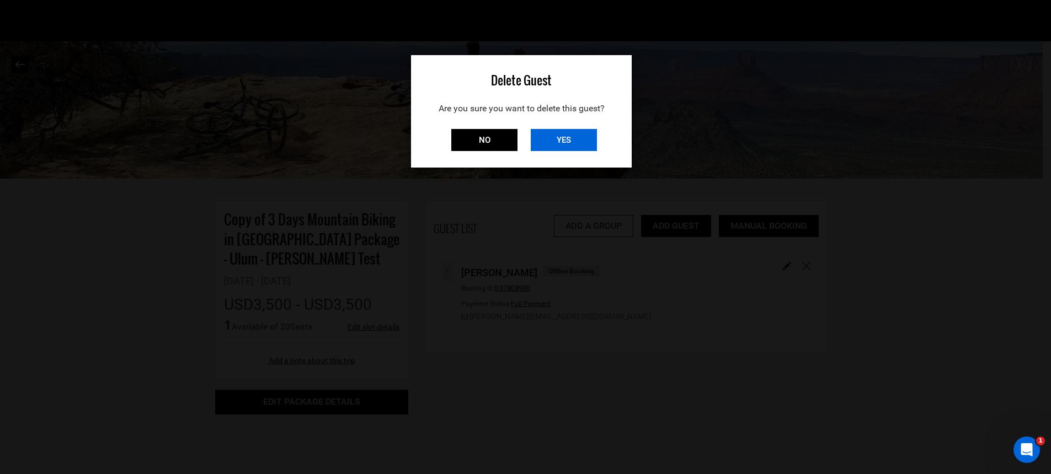
click at [580, 138] on input "YES" at bounding box center [564, 140] width 66 height 22
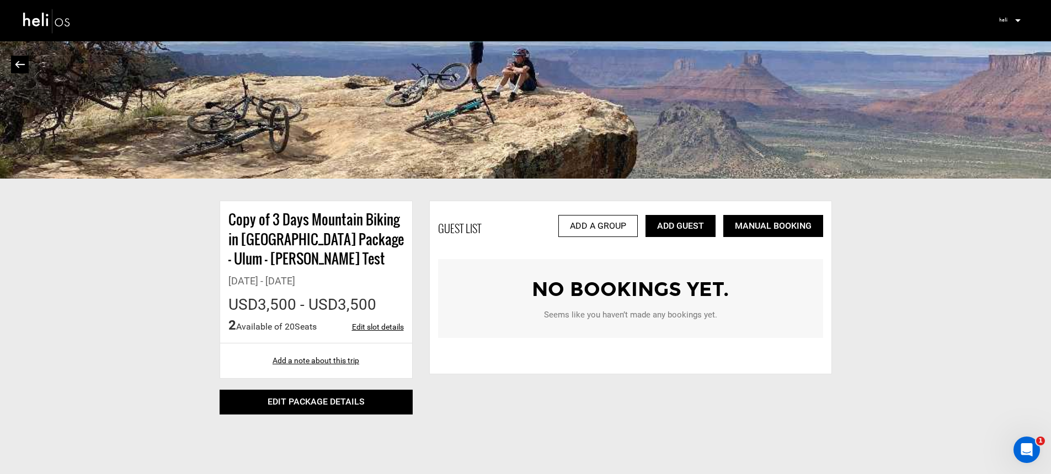
click at [68, 25] on img at bounding box center [47, 20] width 50 height 29
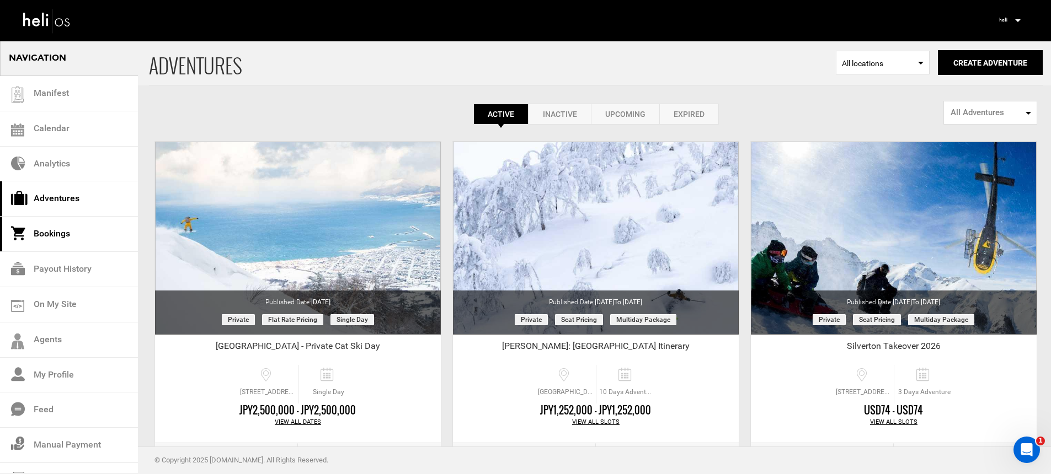
click at [78, 227] on link "Bookings" at bounding box center [69, 234] width 138 height 35
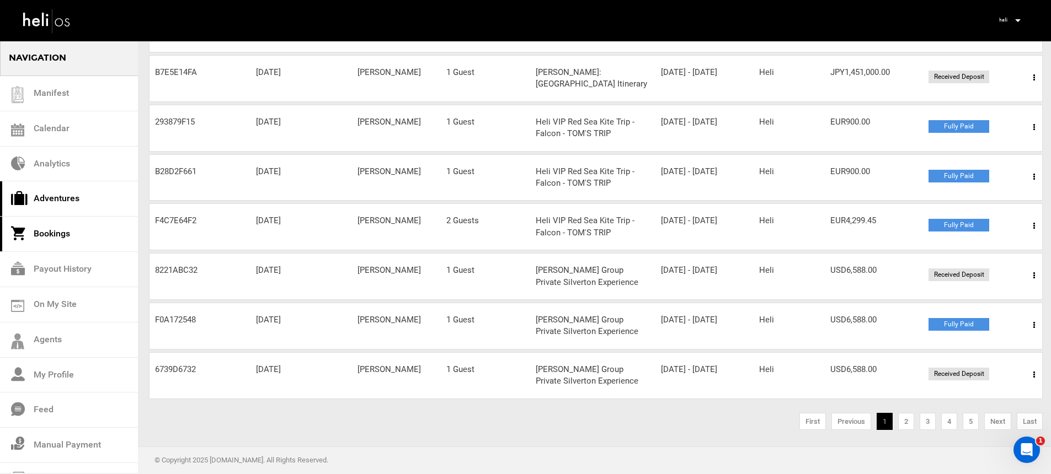
scroll to position [47, 0]
